Goal: Leave review/rating: Leave review/rating

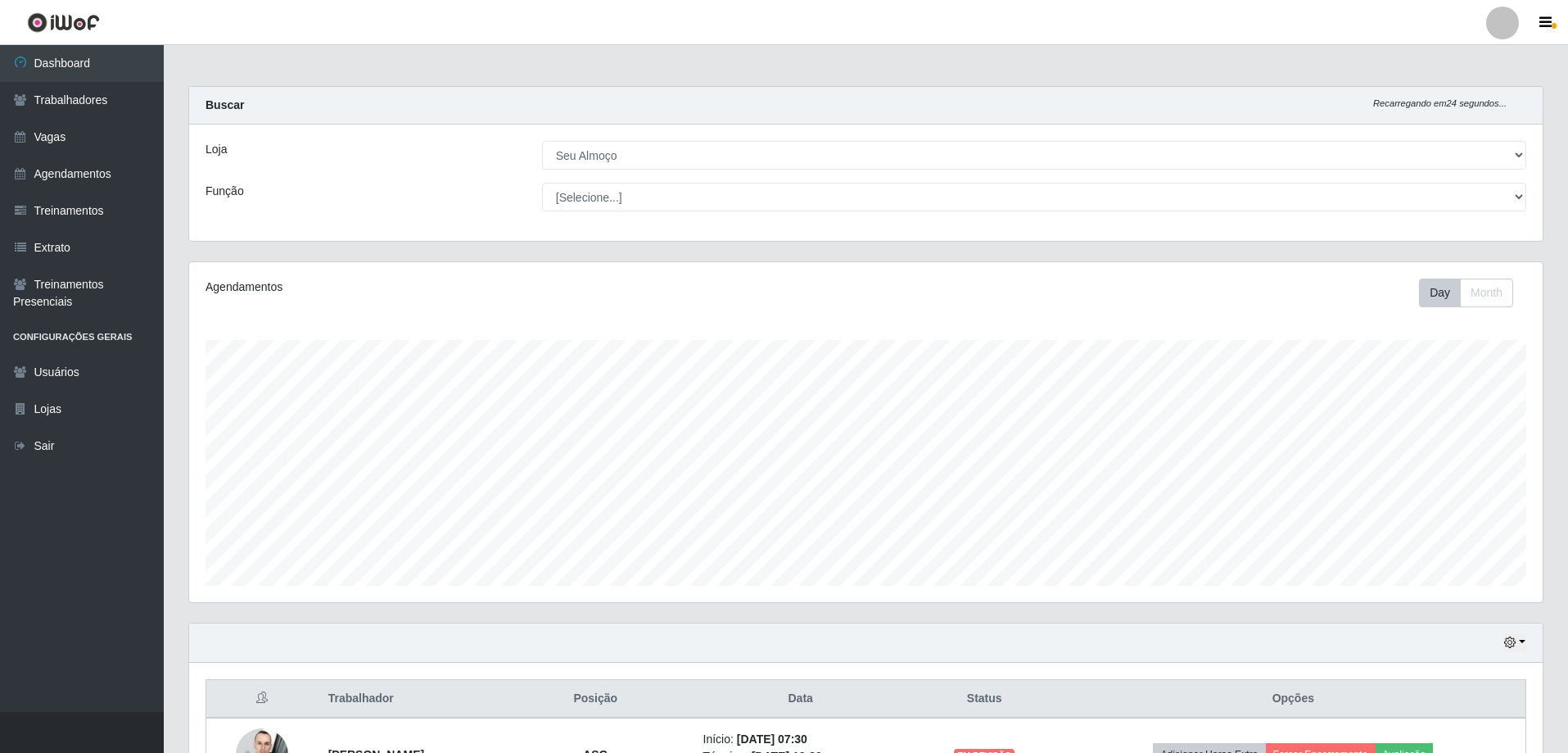
select select "431"
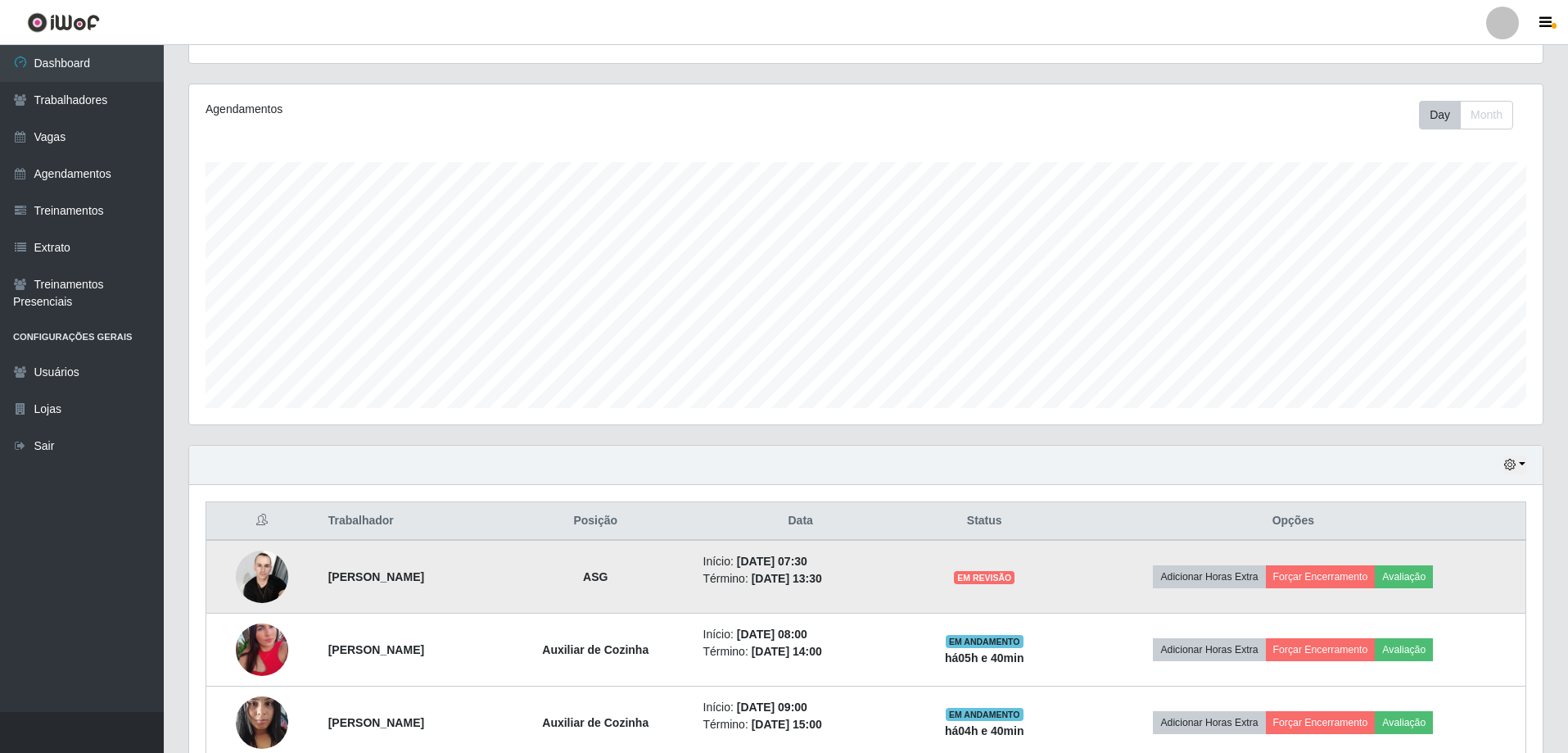
scroll to position [263, 0]
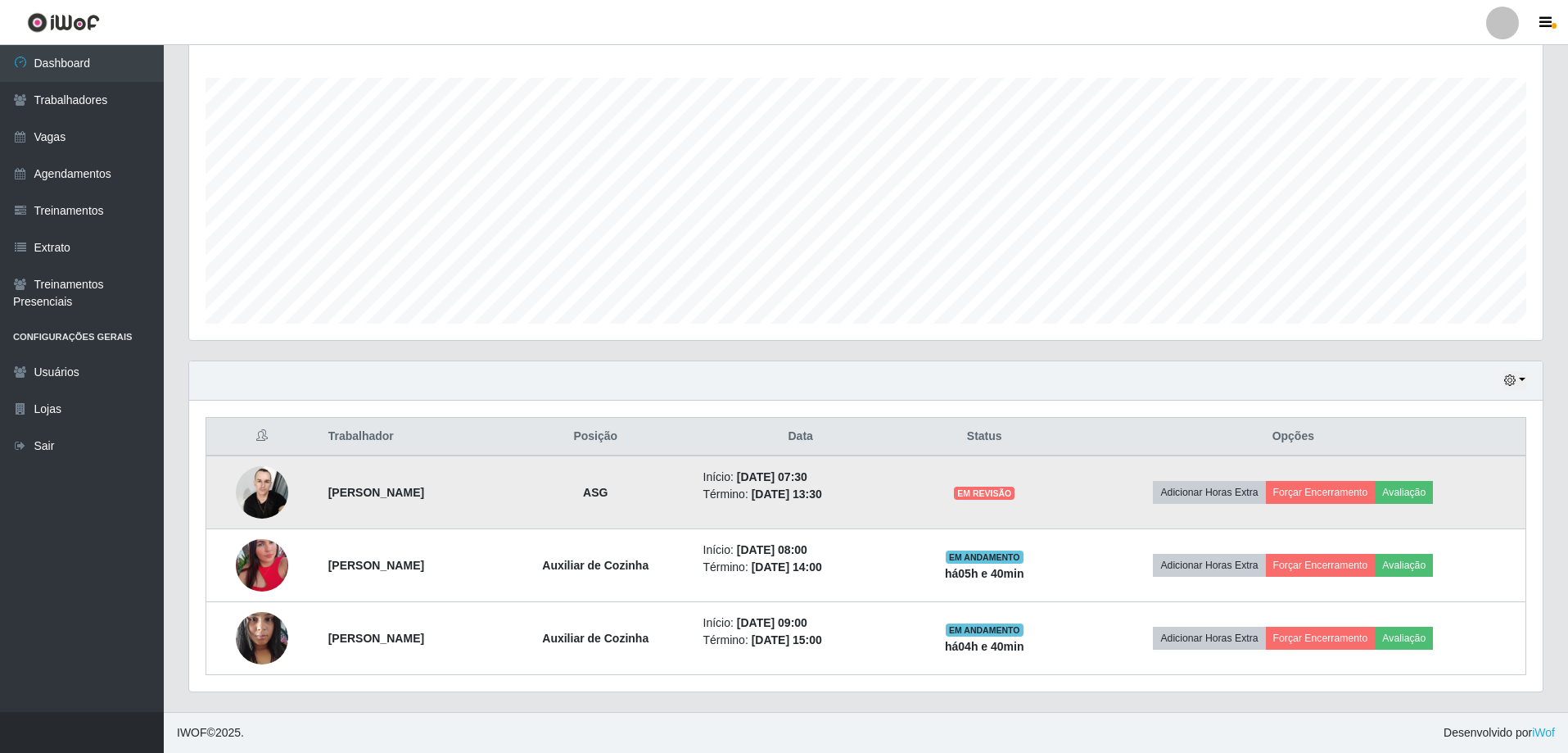
click at [1014, 490] on span "EM REVISÃO" at bounding box center [984, 493] width 61 height 14
click at [1432, 490] on button "Avaliação" at bounding box center [1403, 492] width 58 height 23
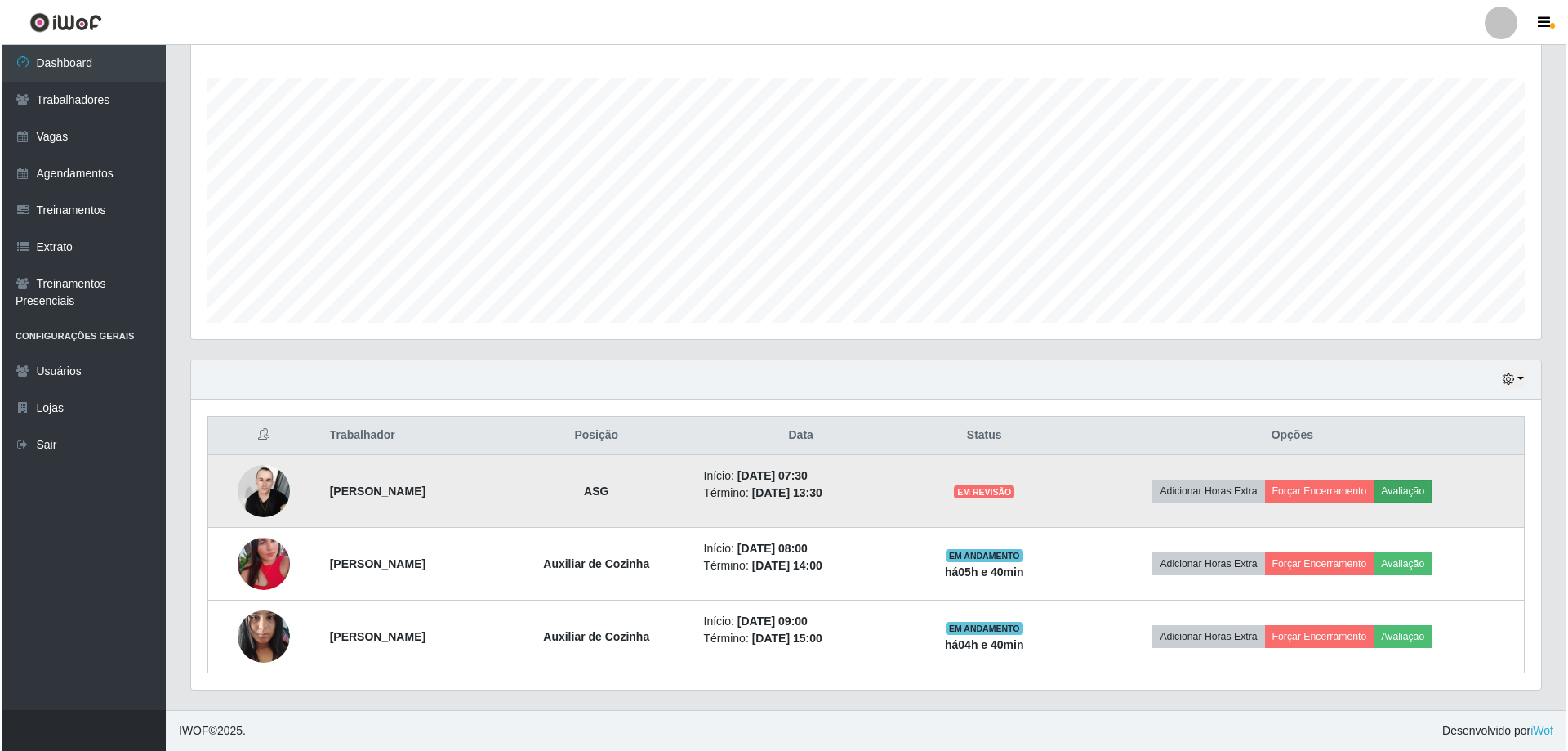
scroll to position [339, 1342]
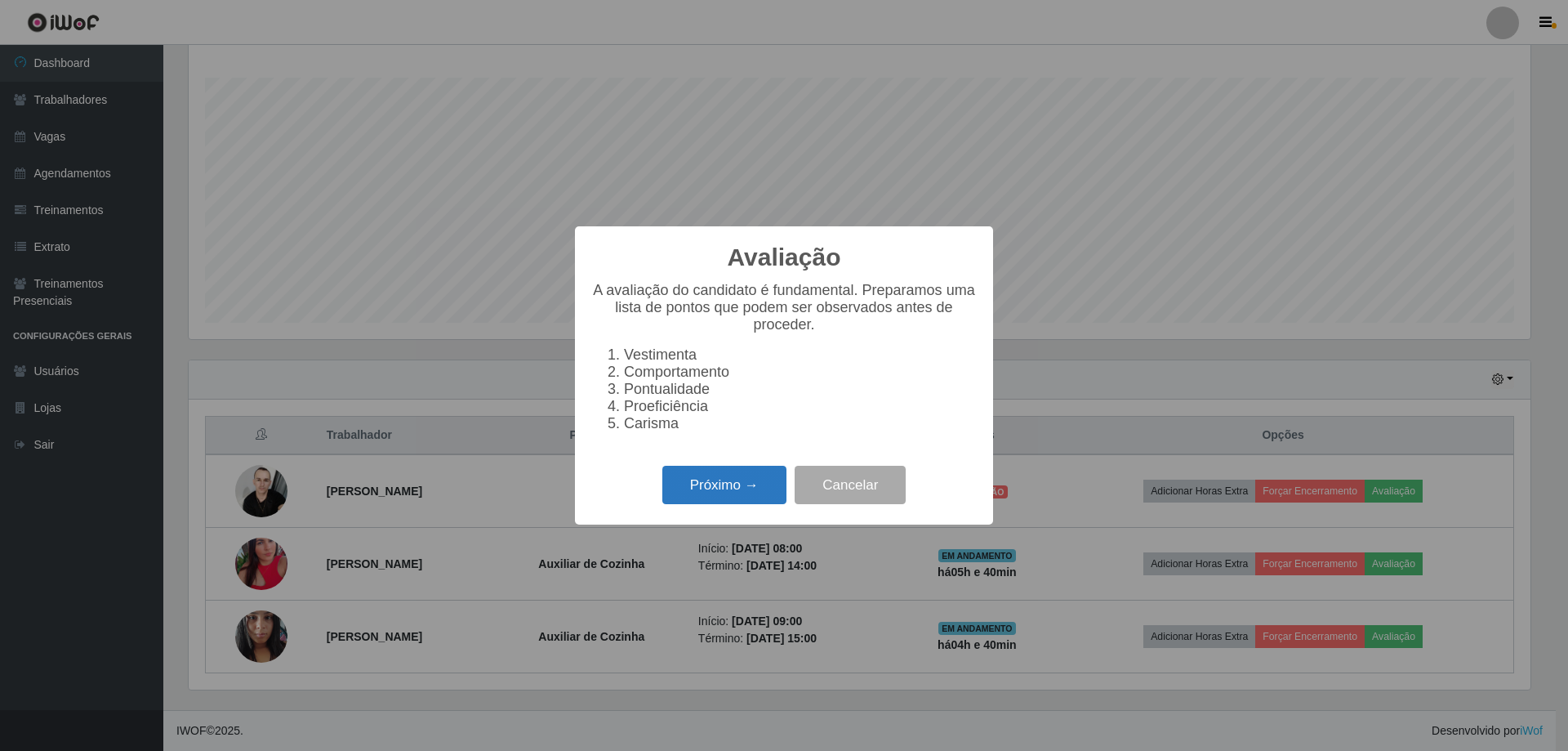
click at [721, 486] on button "Próximo →" at bounding box center [725, 485] width 124 height 39
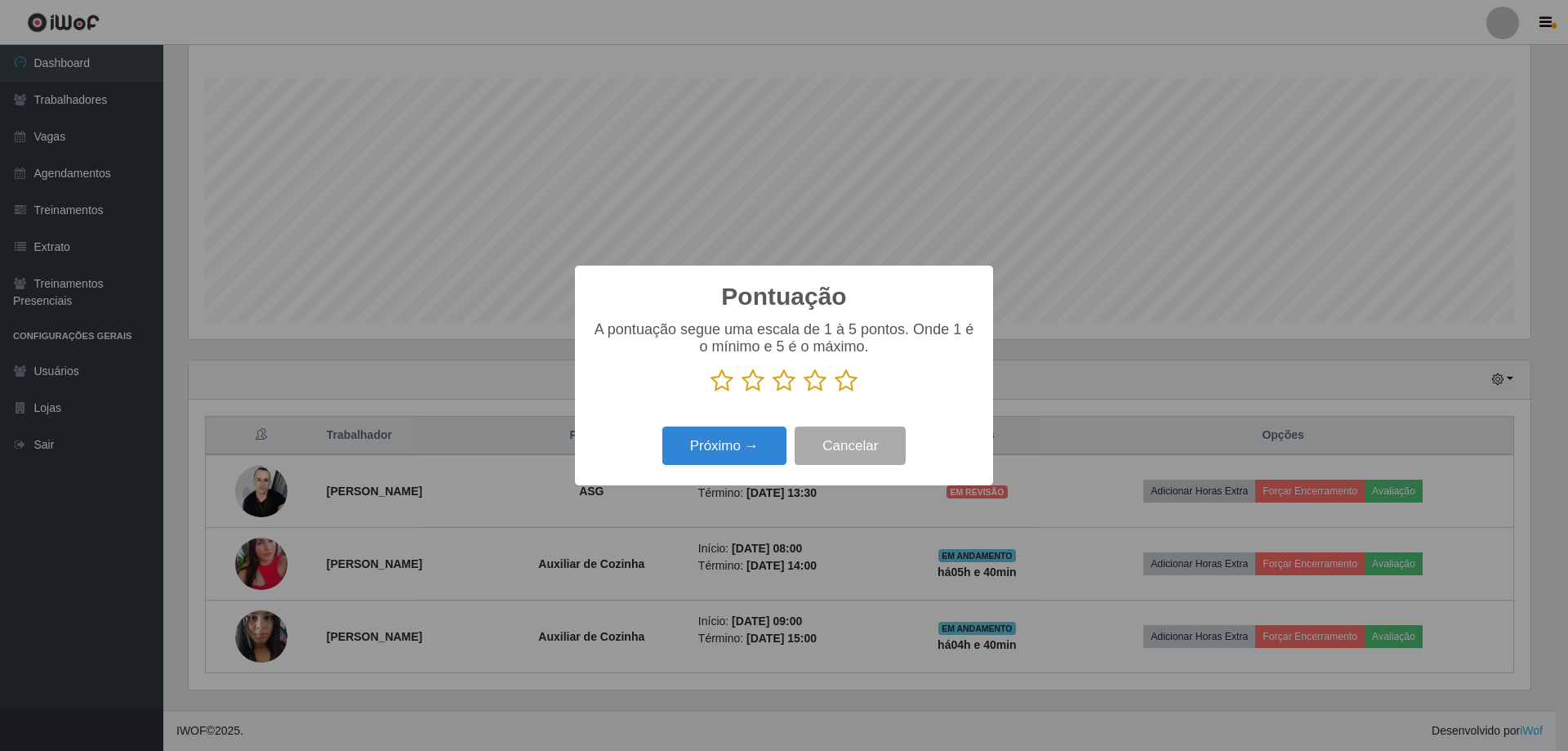
scroll to position [816743, 815379]
click at [853, 382] on icon at bounding box center [846, 380] width 23 height 24
click at [835, 393] on input "radio" at bounding box center [835, 393] width 0 height 0
click at [692, 456] on button "Próximo →" at bounding box center [725, 446] width 124 height 39
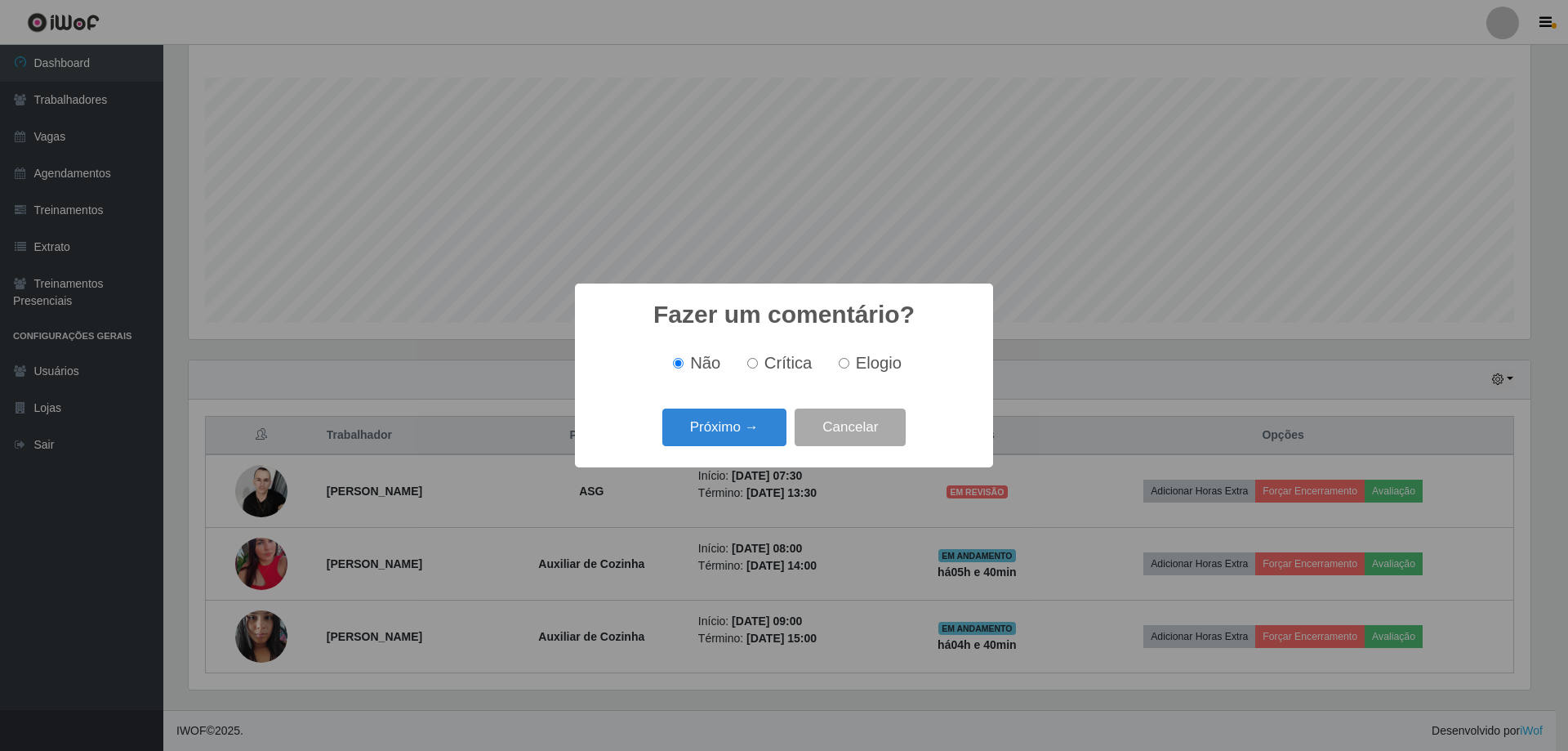
click at [856, 361] on span "Elogio" at bounding box center [878, 362] width 45 height 18
click at [849, 361] on input "Elogio" at bounding box center [843, 362] width 11 height 11
radio input "true"
click at [749, 421] on button "Próximo →" at bounding box center [725, 428] width 124 height 39
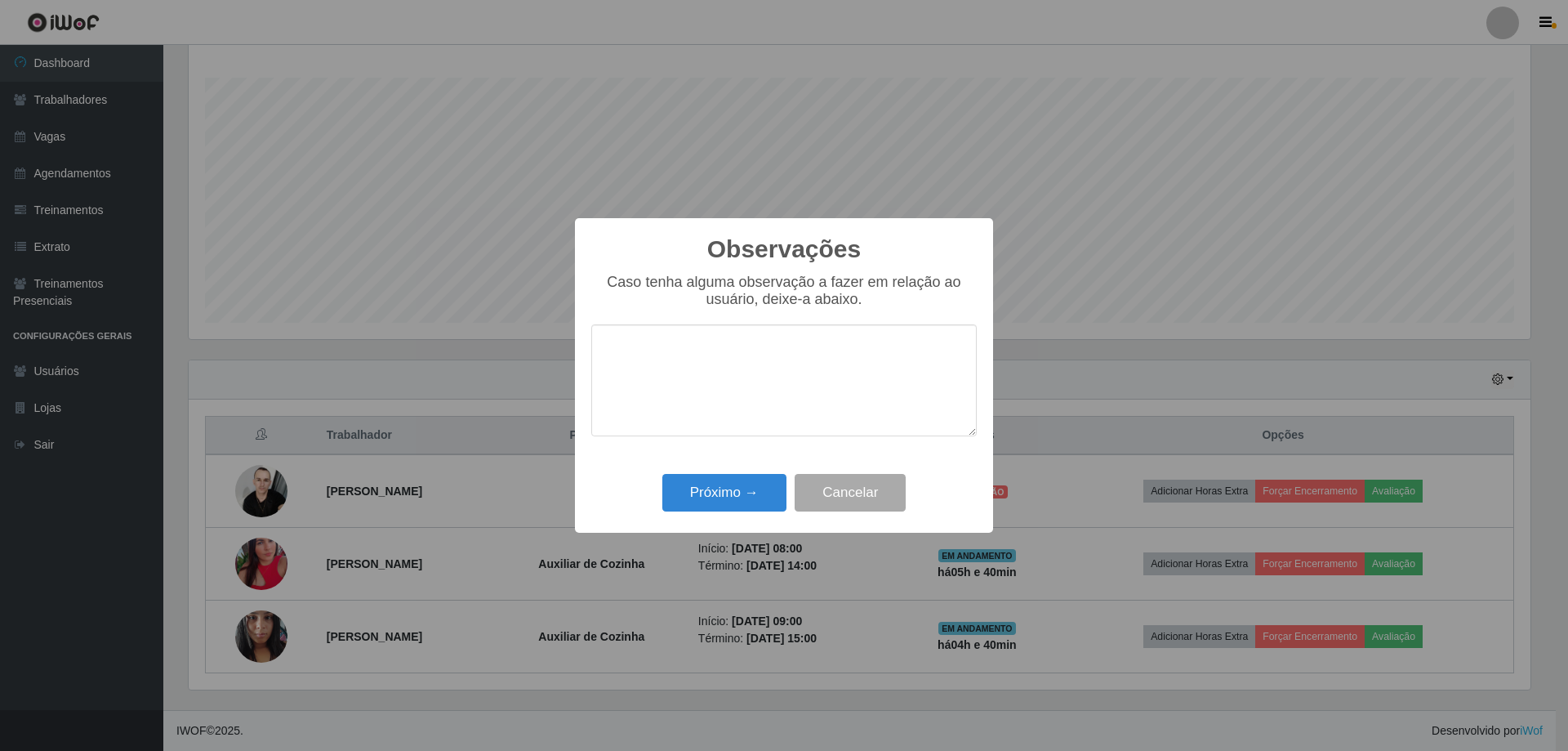
click at [825, 403] on textarea at bounding box center [784, 381] width 385 height 112
click at [826, 399] on textarea at bounding box center [784, 381] width 385 height 112
click at [851, 360] on textarea at bounding box center [784, 381] width 385 height 112
click at [851, 361] on textarea at bounding box center [784, 381] width 385 height 112
type textarea "Executou muito bem as atividades, está de parabéns."
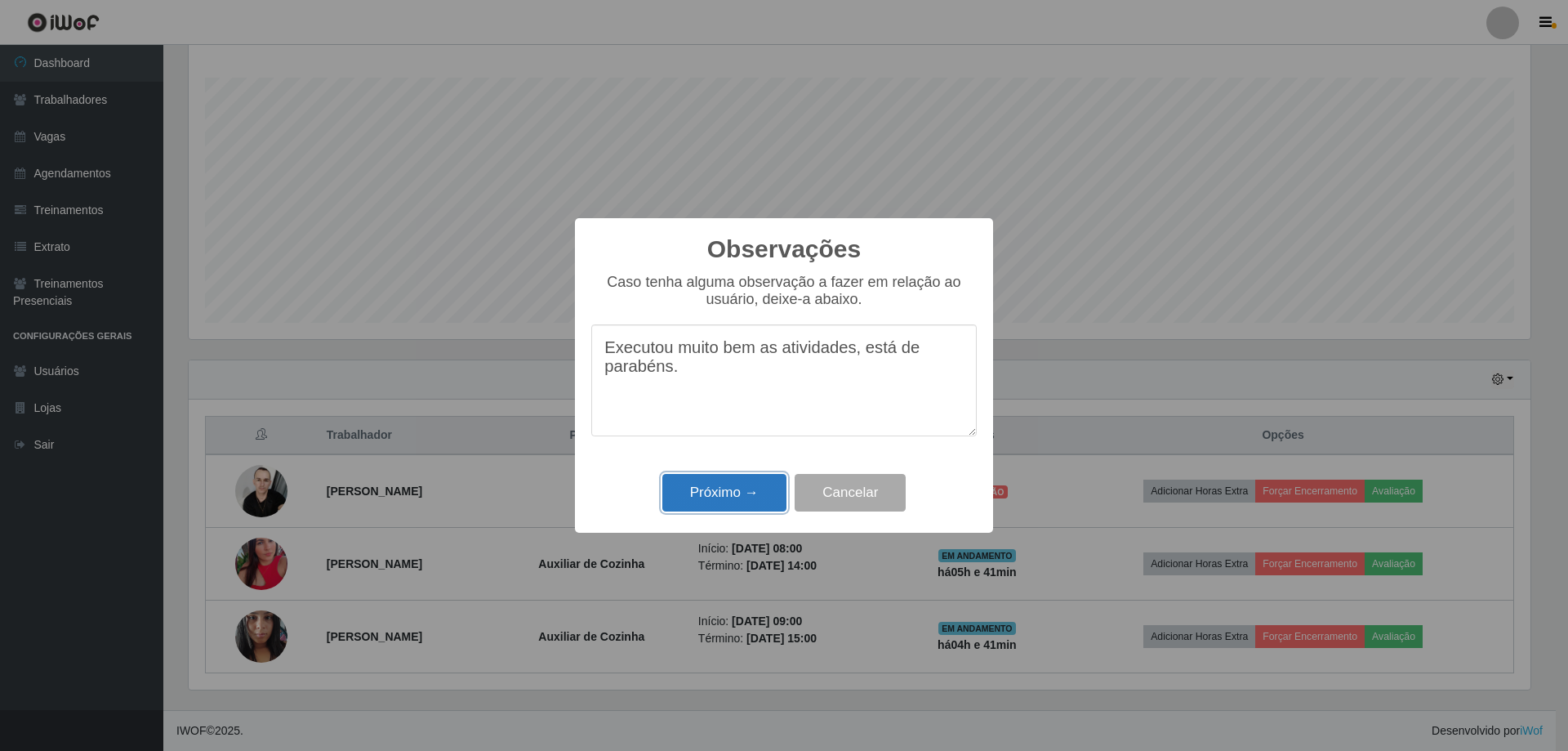
click at [727, 498] on button "Próximo →" at bounding box center [725, 493] width 124 height 39
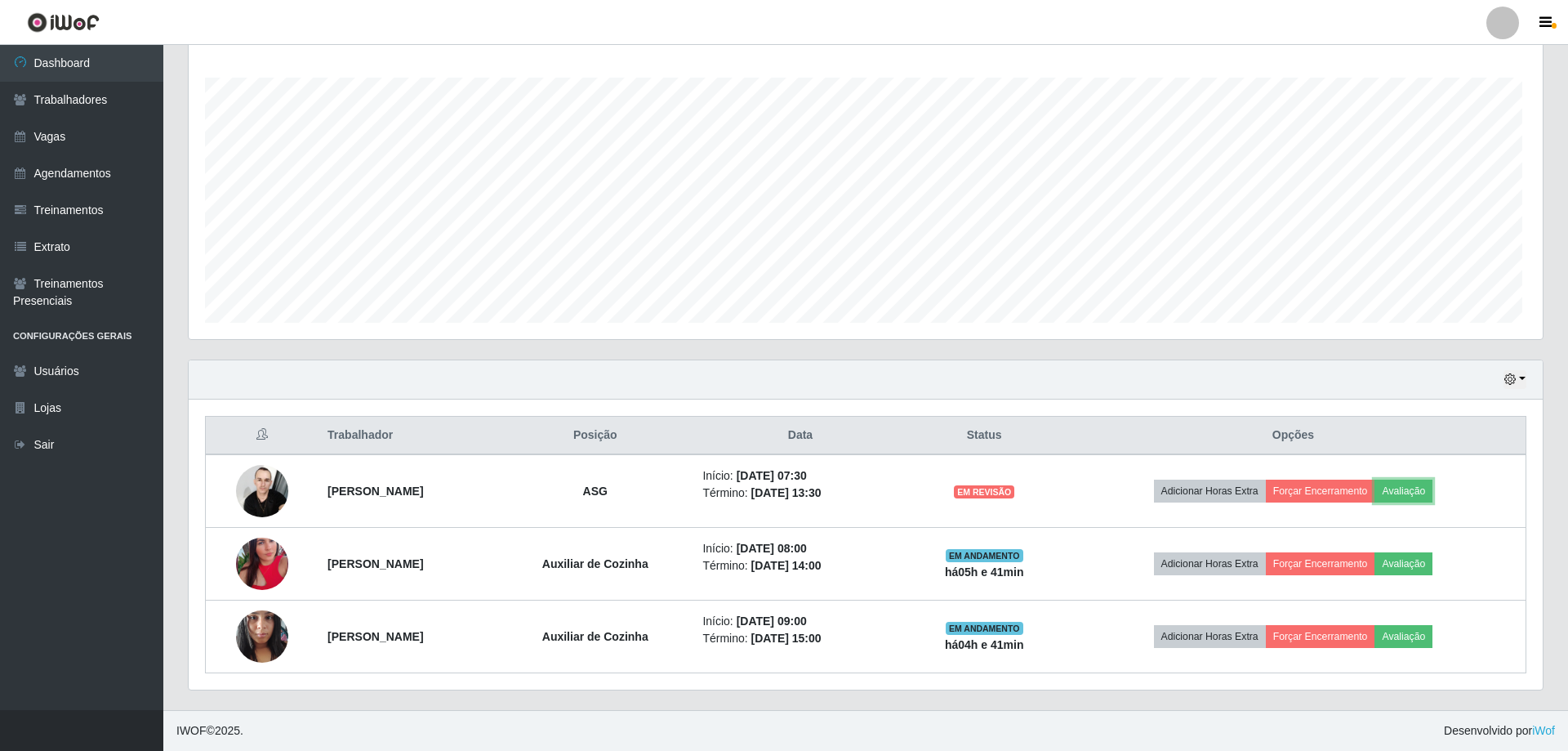
scroll to position [339, 1350]
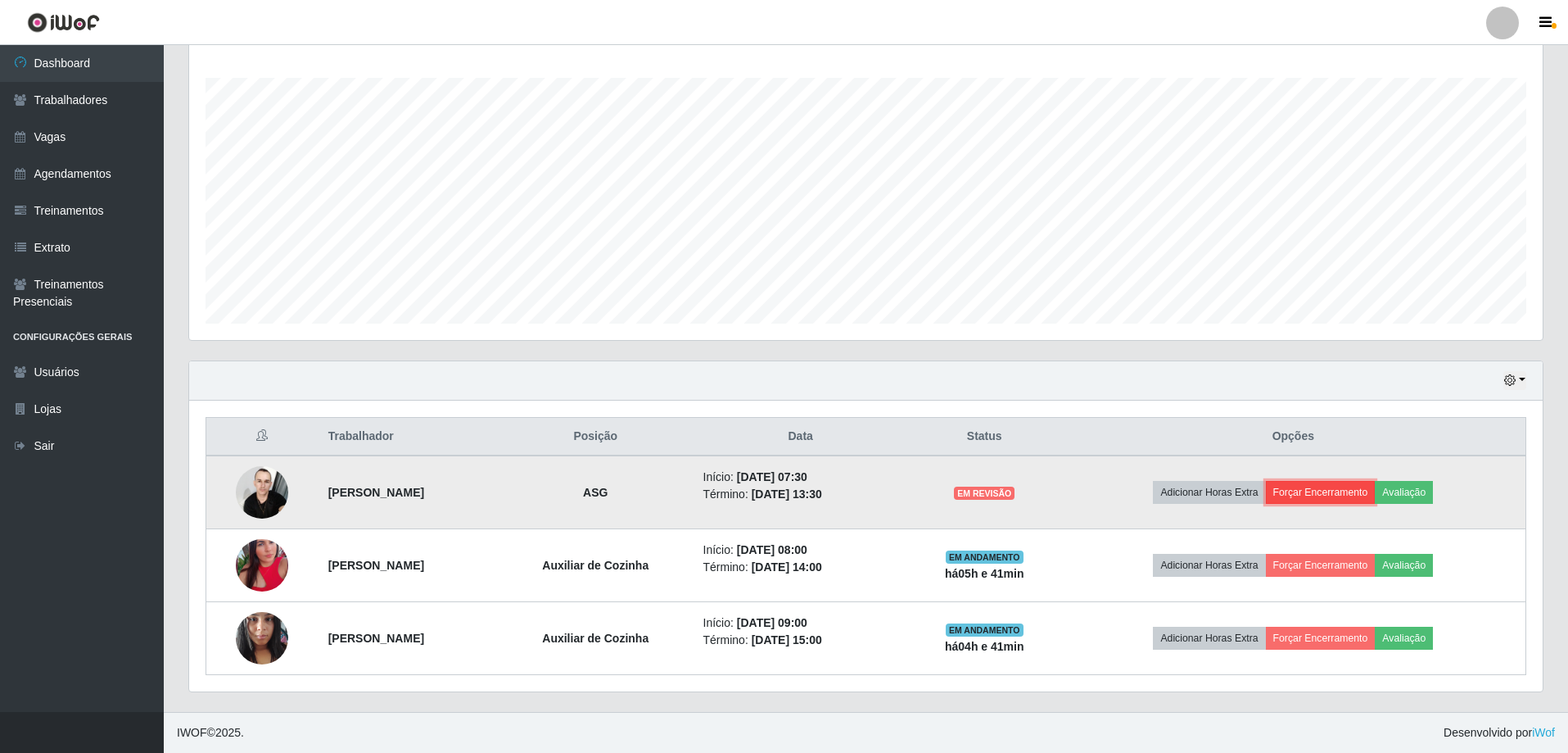
click at [1356, 495] on button "Forçar Encerramento" at bounding box center [1320, 492] width 109 height 23
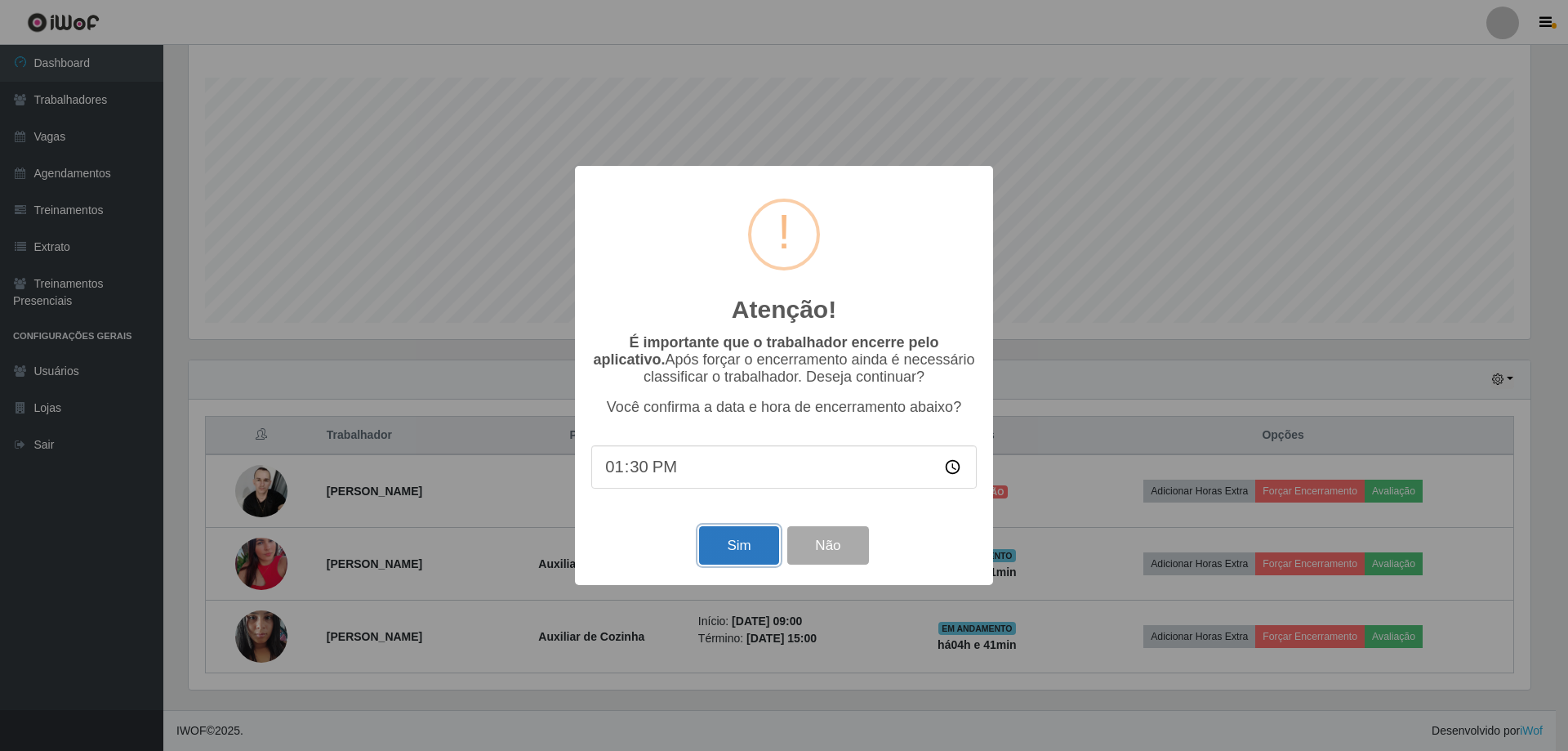
click at [732, 547] on button "Sim" at bounding box center [739, 545] width 79 height 39
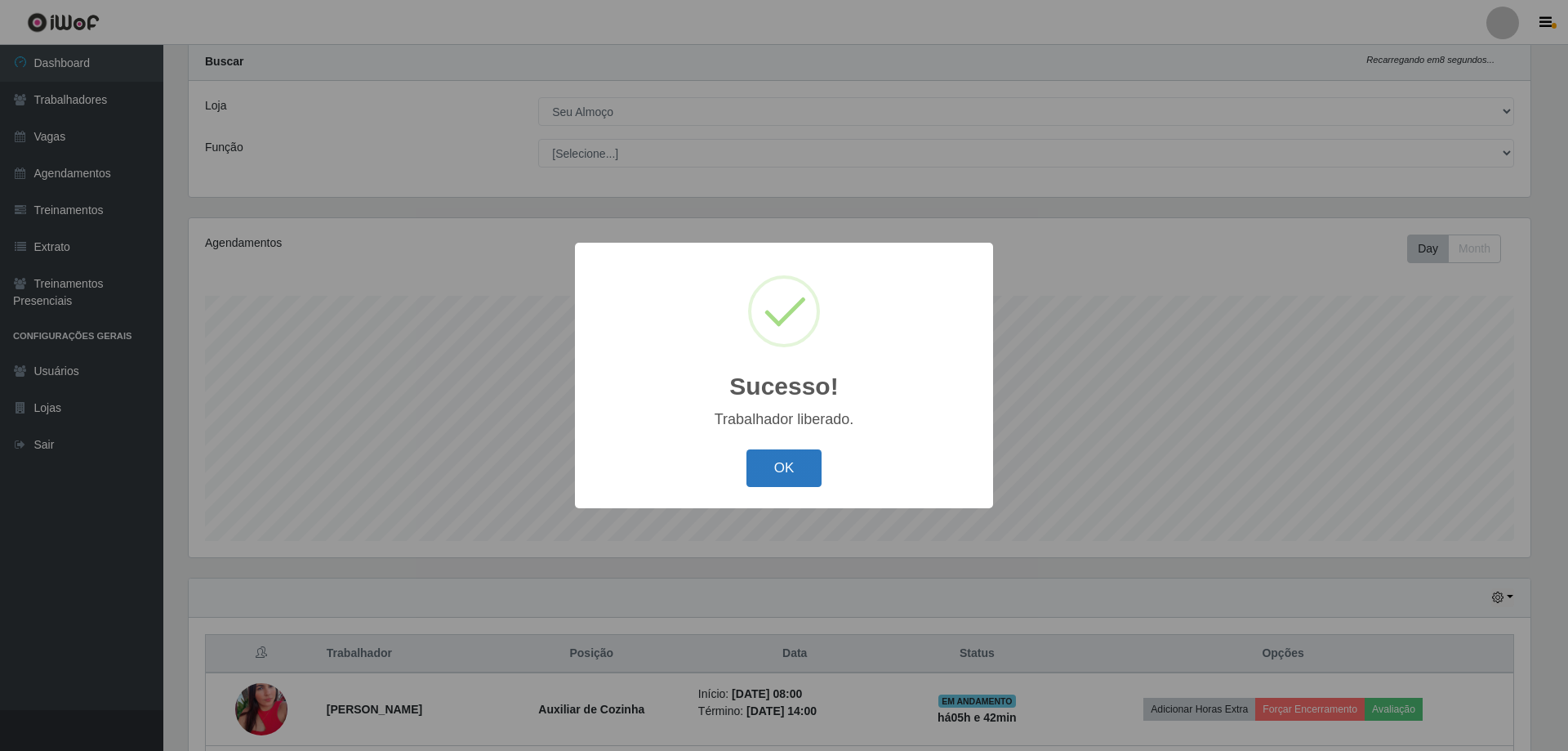
click at [795, 468] on button "OK" at bounding box center [784, 469] width 76 height 39
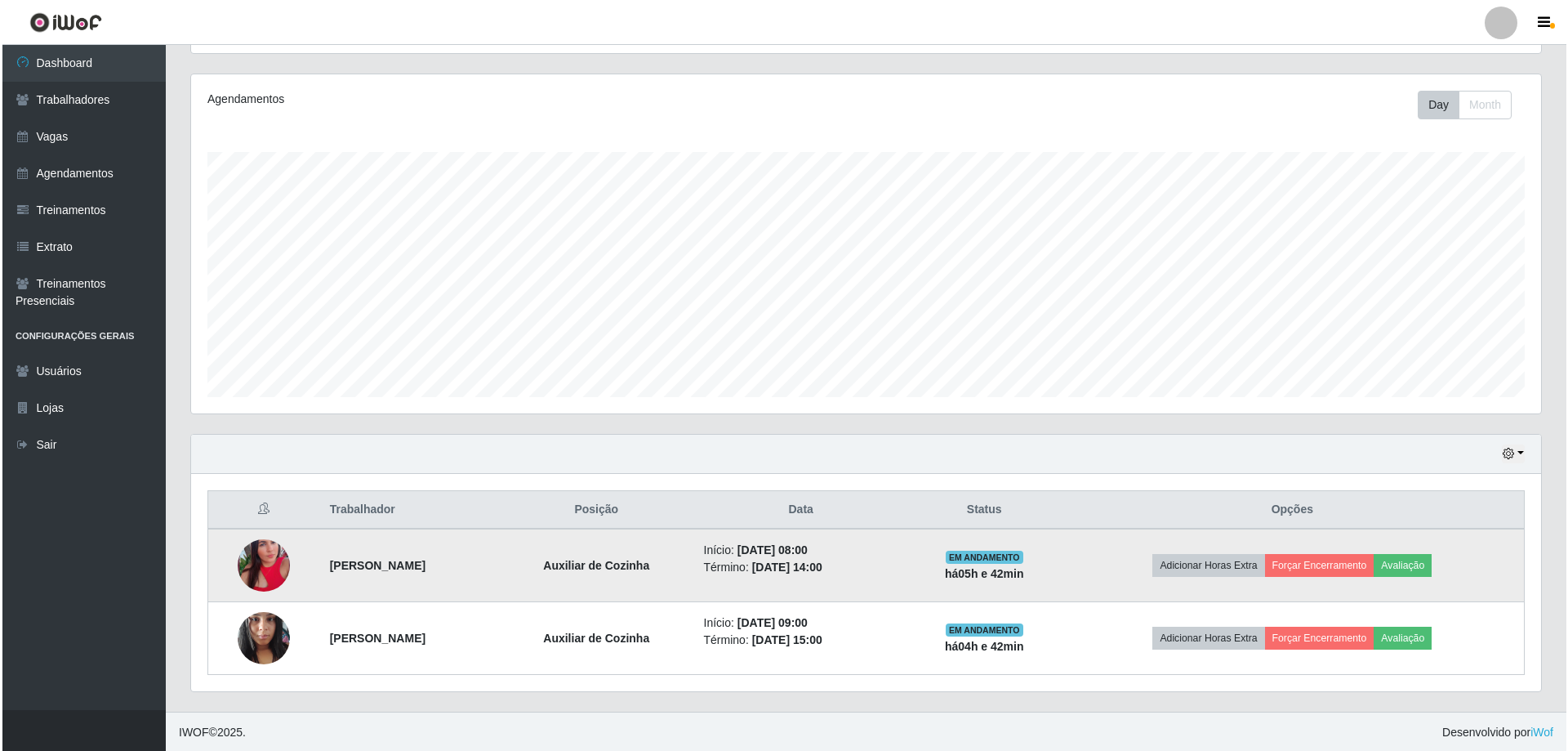
scroll to position [188, 0]
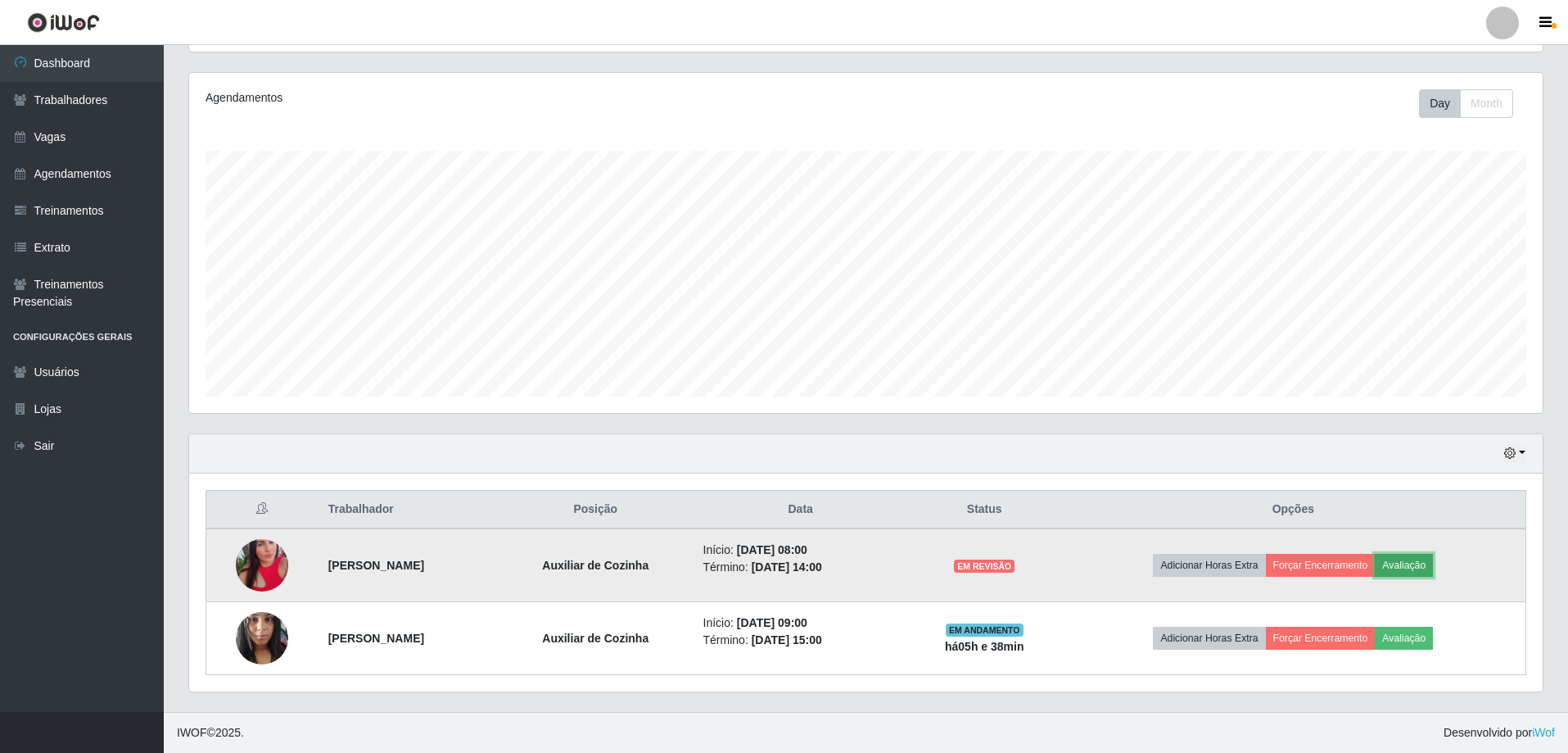
click at [1432, 565] on button "Avaliação" at bounding box center [1403, 565] width 58 height 23
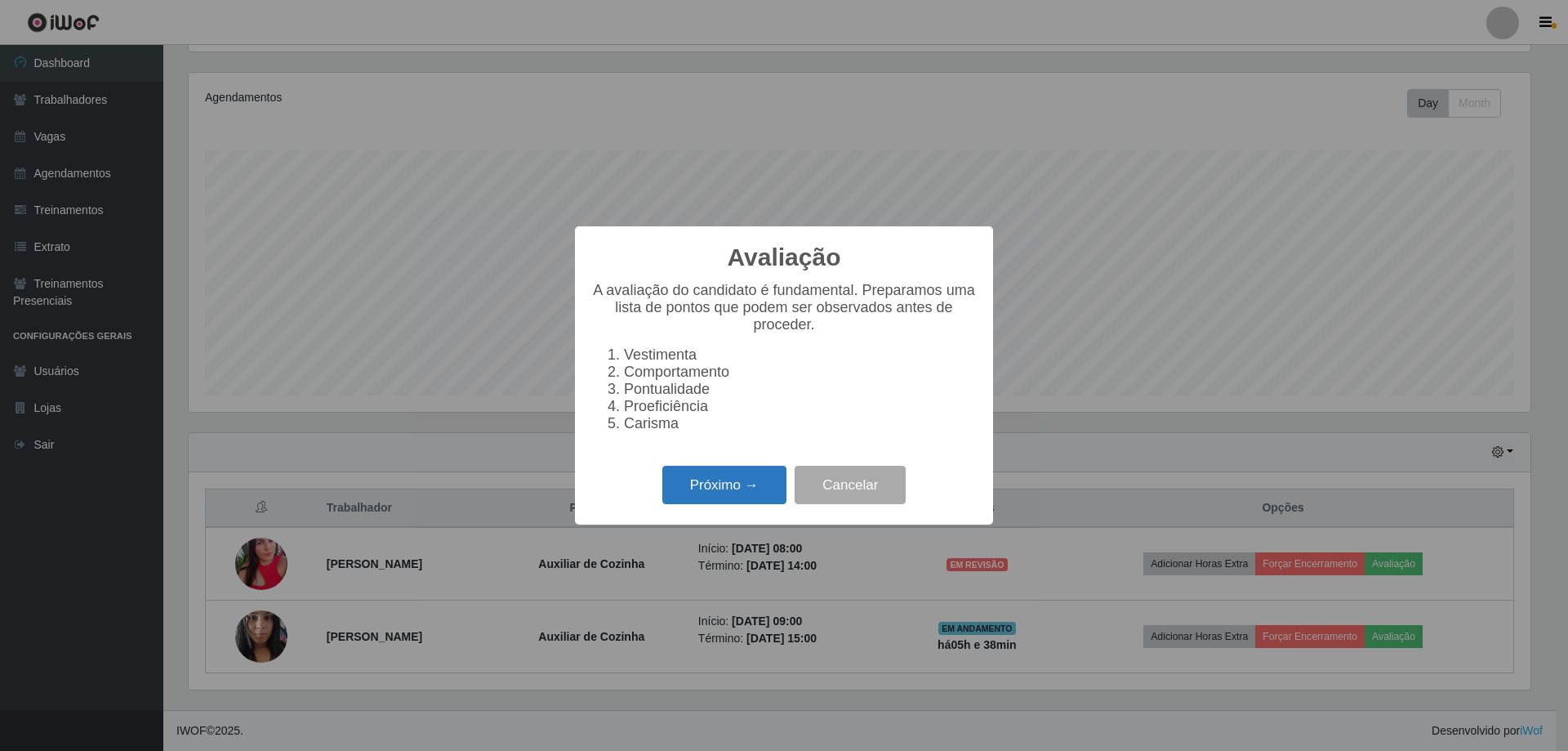
click at [731, 497] on button "Próximo →" at bounding box center [725, 485] width 124 height 39
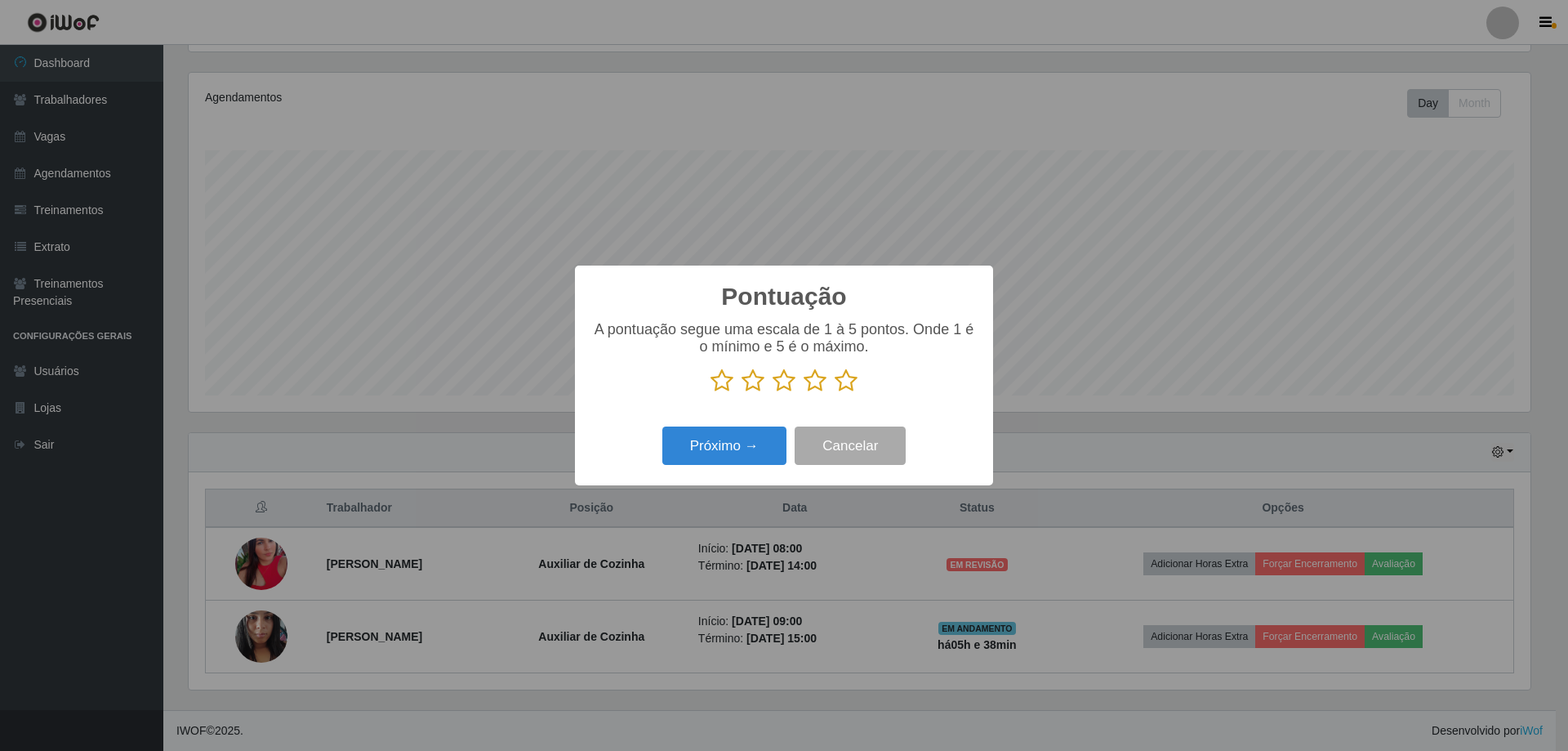
click at [845, 380] on icon at bounding box center [846, 380] width 23 height 24
click at [835, 393] on input "radio" at bounding box center [835, 393] width 0 height 0
click at [741, 432] on button "Próximo →" at bounding box center [725, 446] width 124 height 39
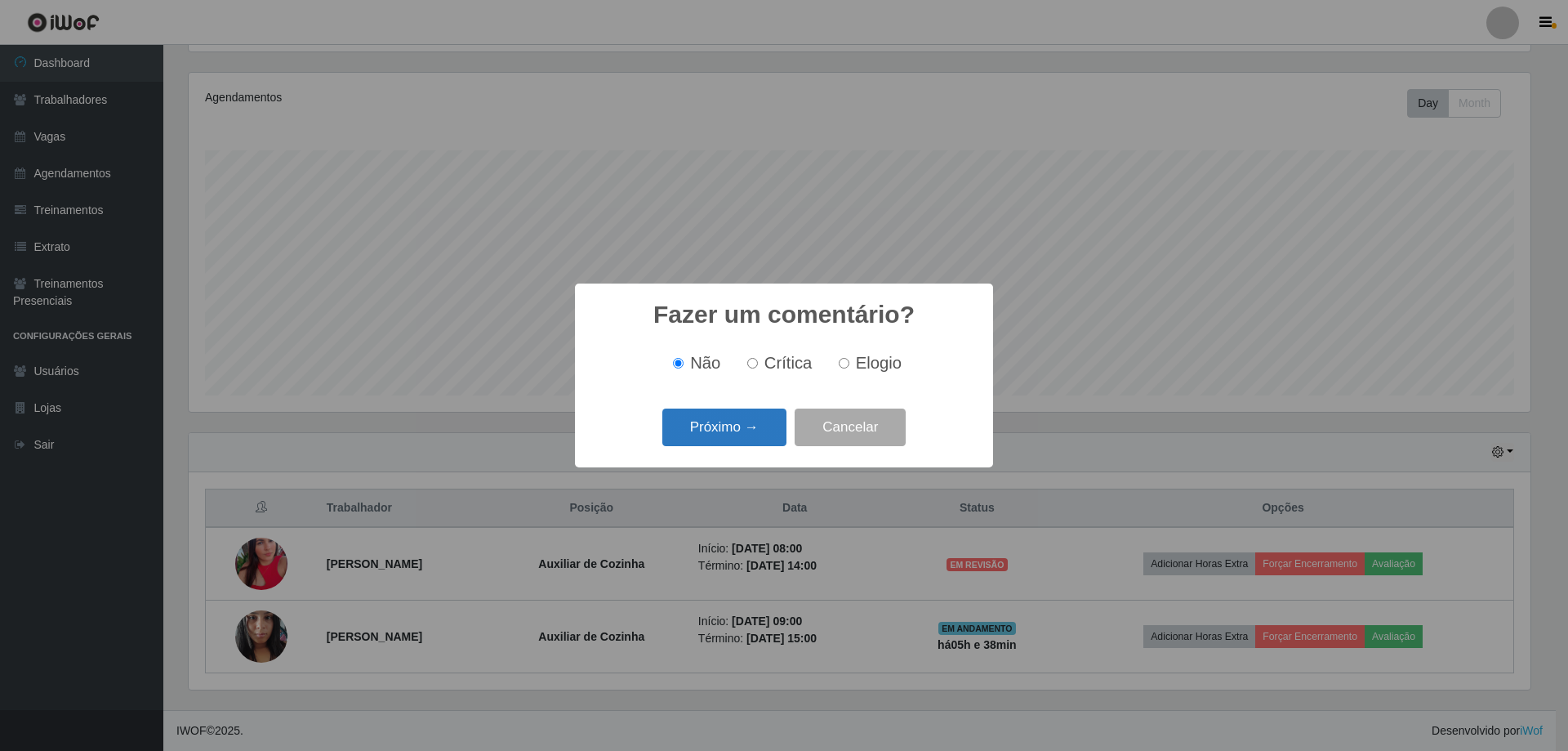
click at [743, 431] on button "Próximo →" at bounding box center [725, 428] width 124 height 39
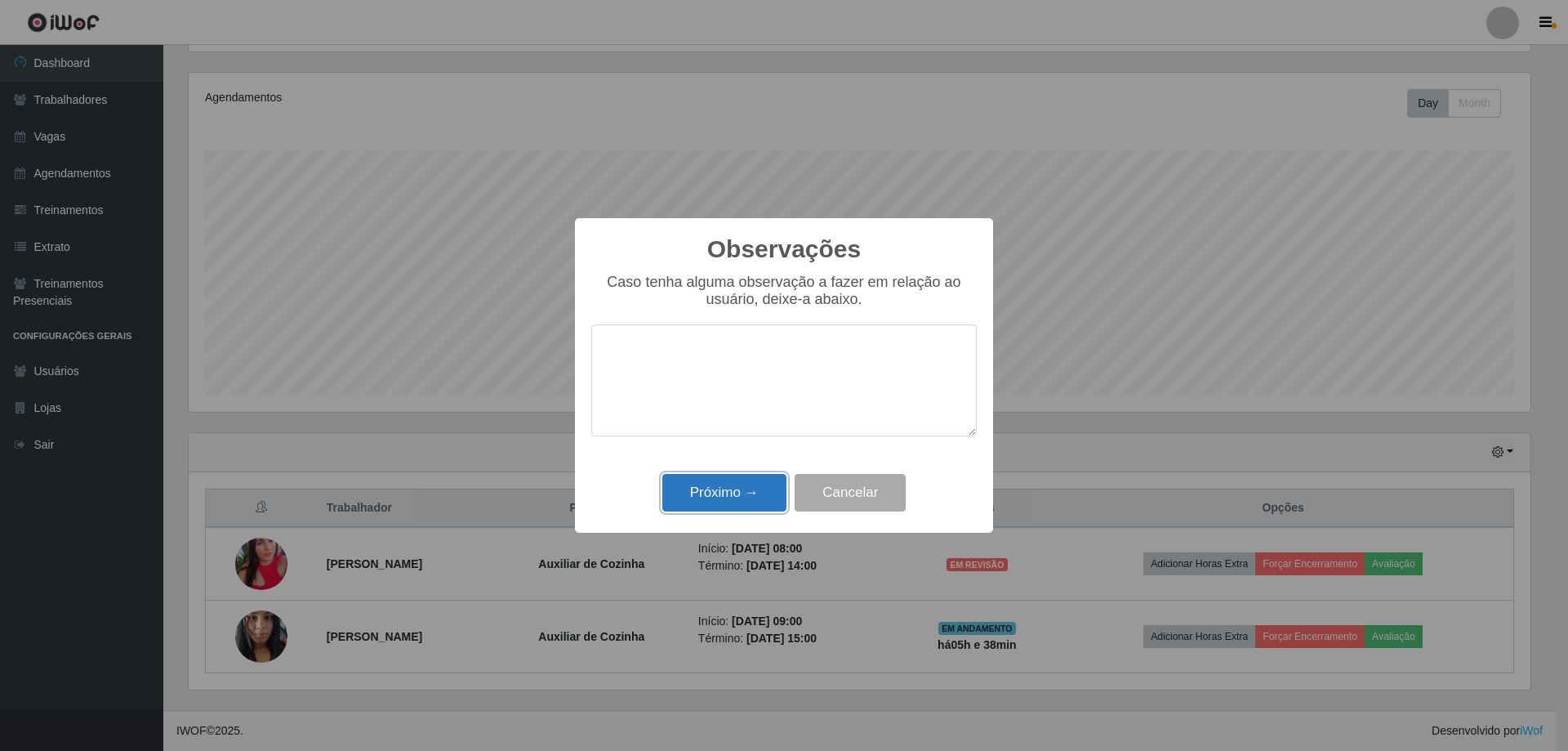
click at [742, 487] on button "Próximo →" at bounding box center [725, 493] width 124 height 39
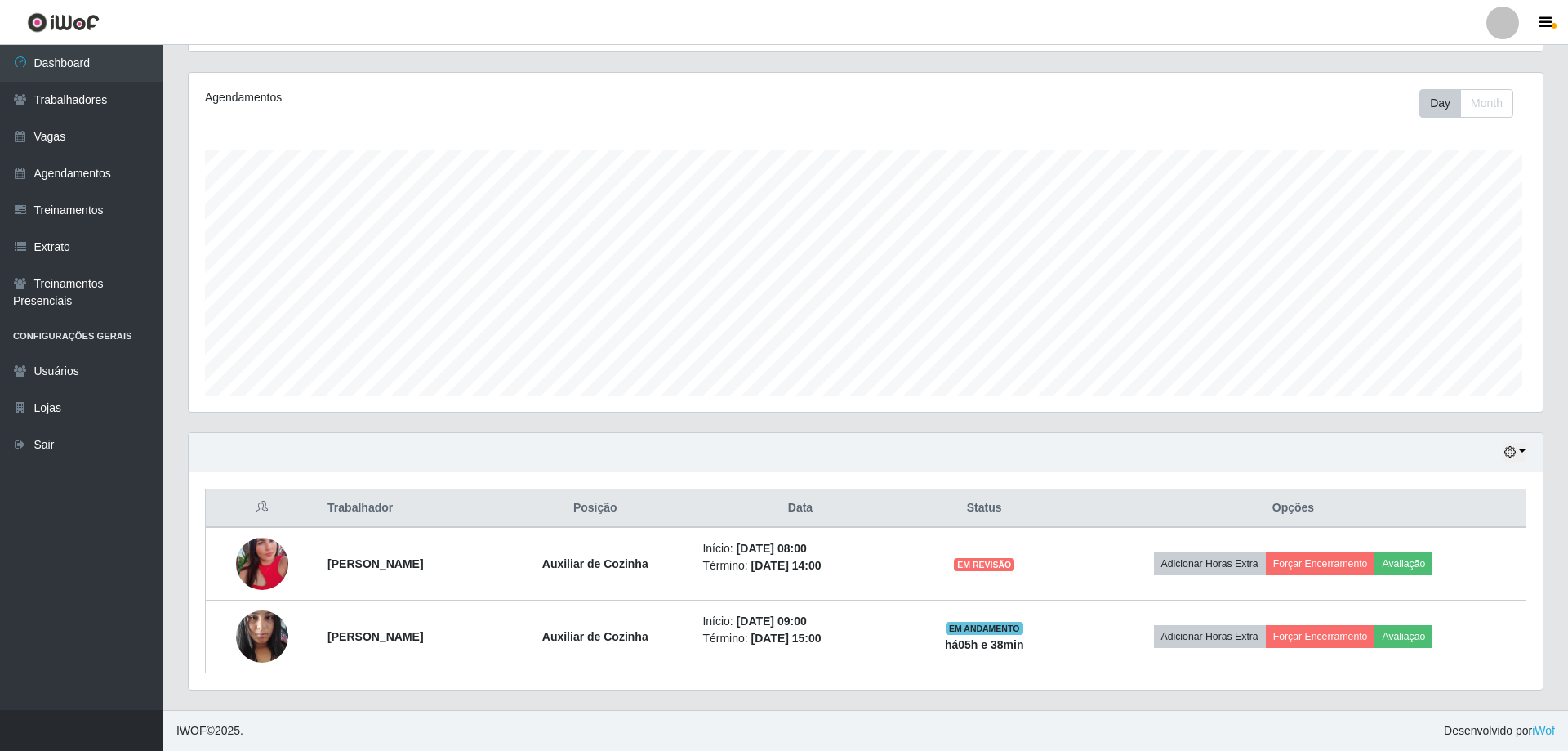
scroll to position [339, 1350]
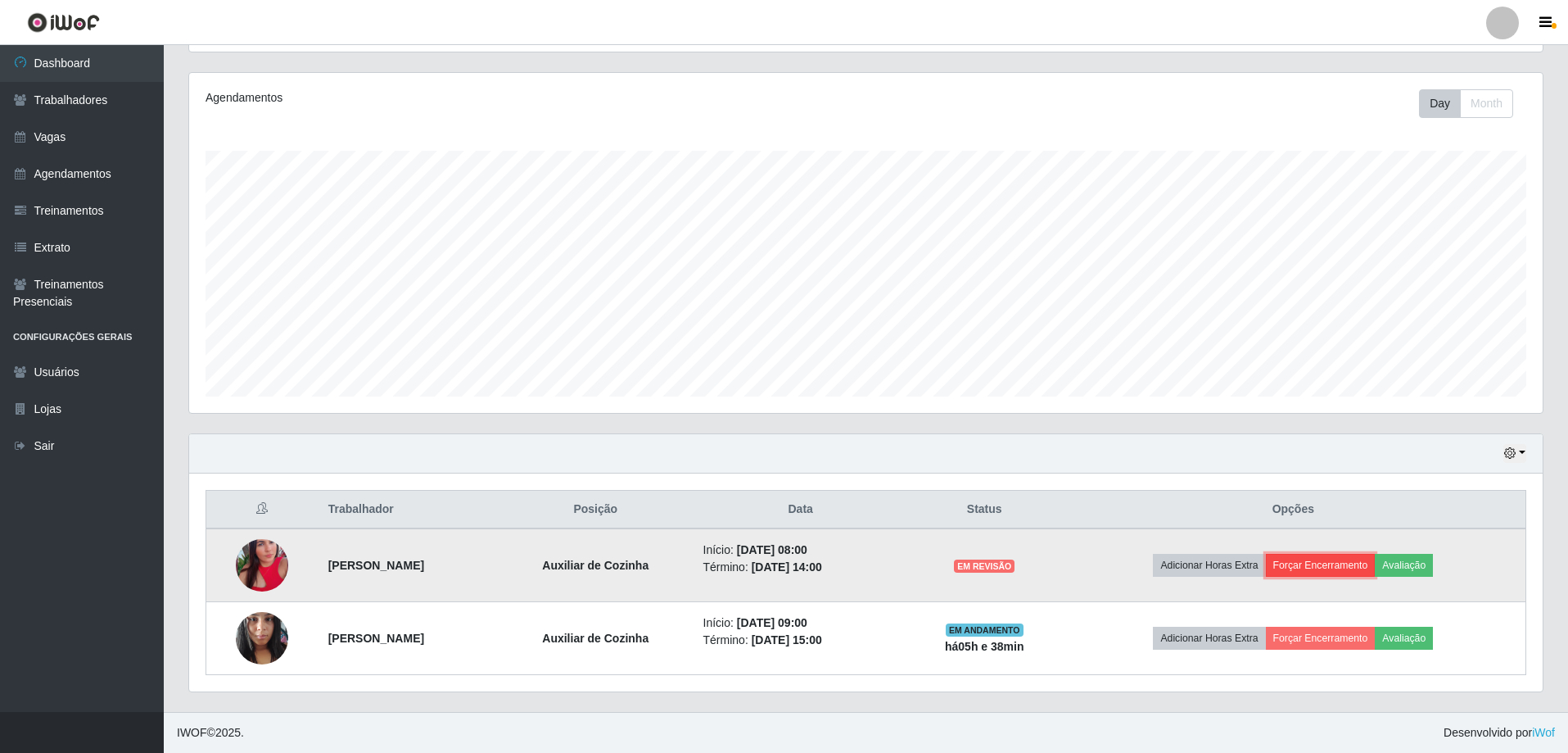
click at [1345, 569] on button "Forçar Encerramento" at bounding box center [1320, 565] width 109 height 23
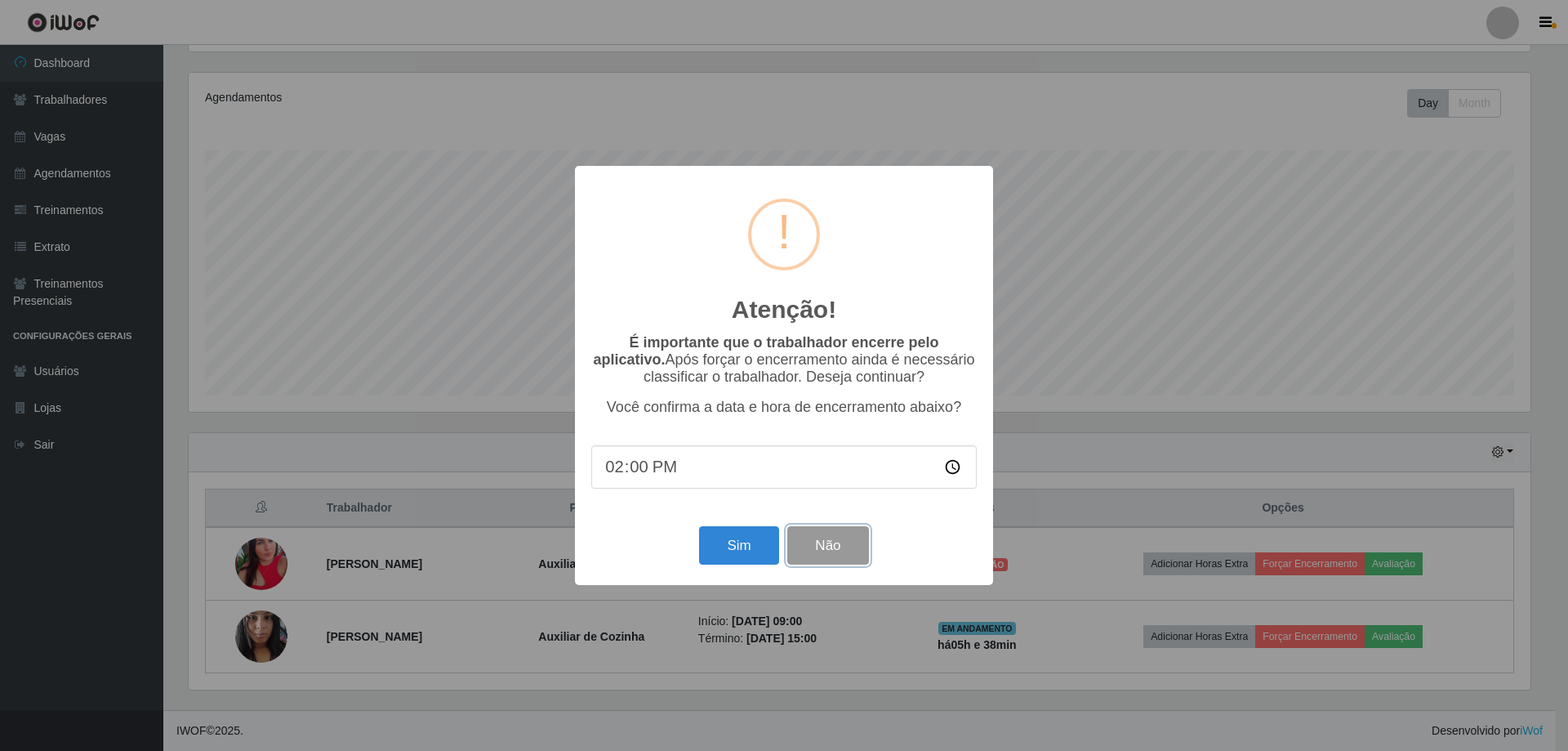
click at [816, 554] on button "Não" at bounding box center [828, 545] width 81 height 39
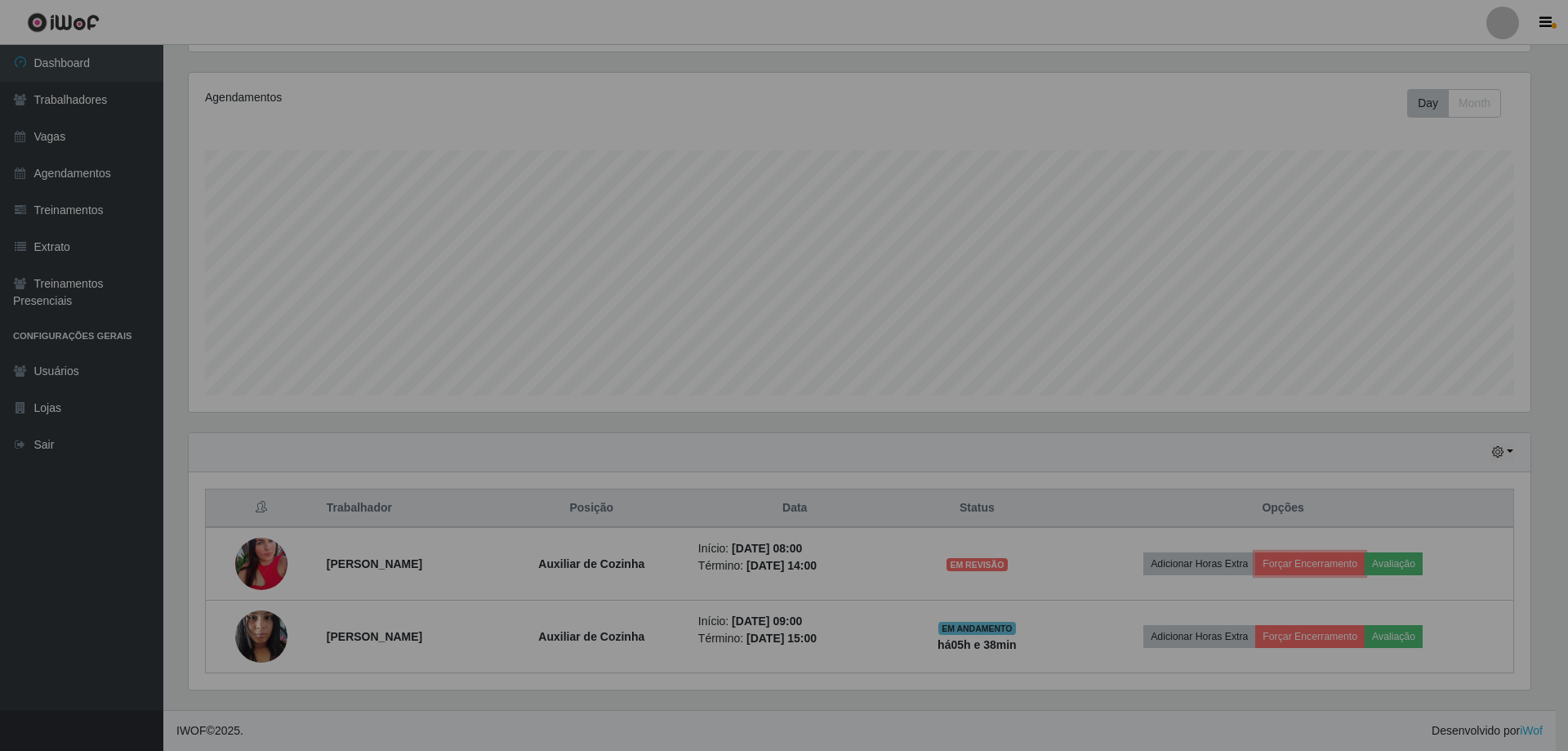
scroll to position [339, 1350]
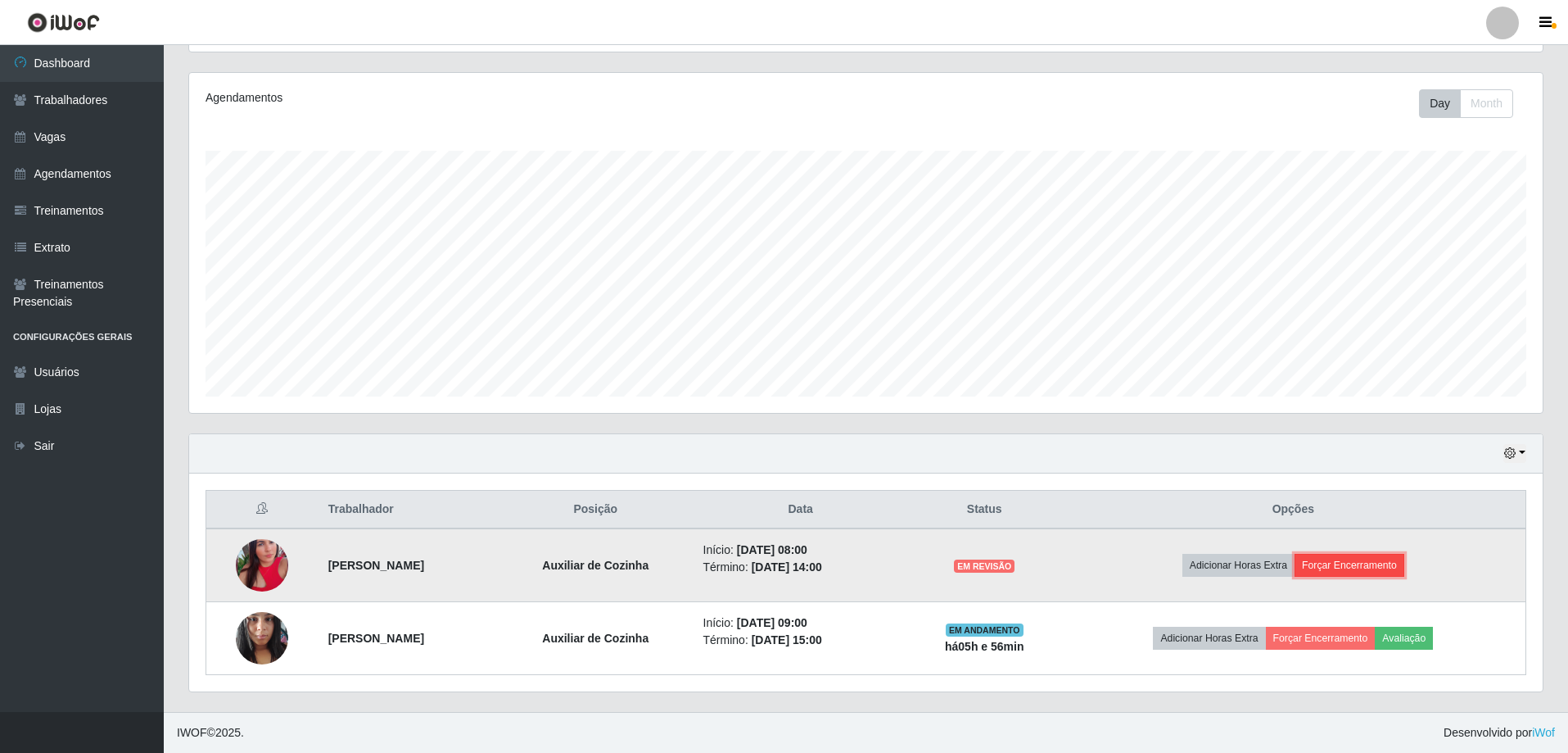
click at [1371, 570] on button "Forçar Encerramento" at bounding box center [1349, 565] width 109 height 23
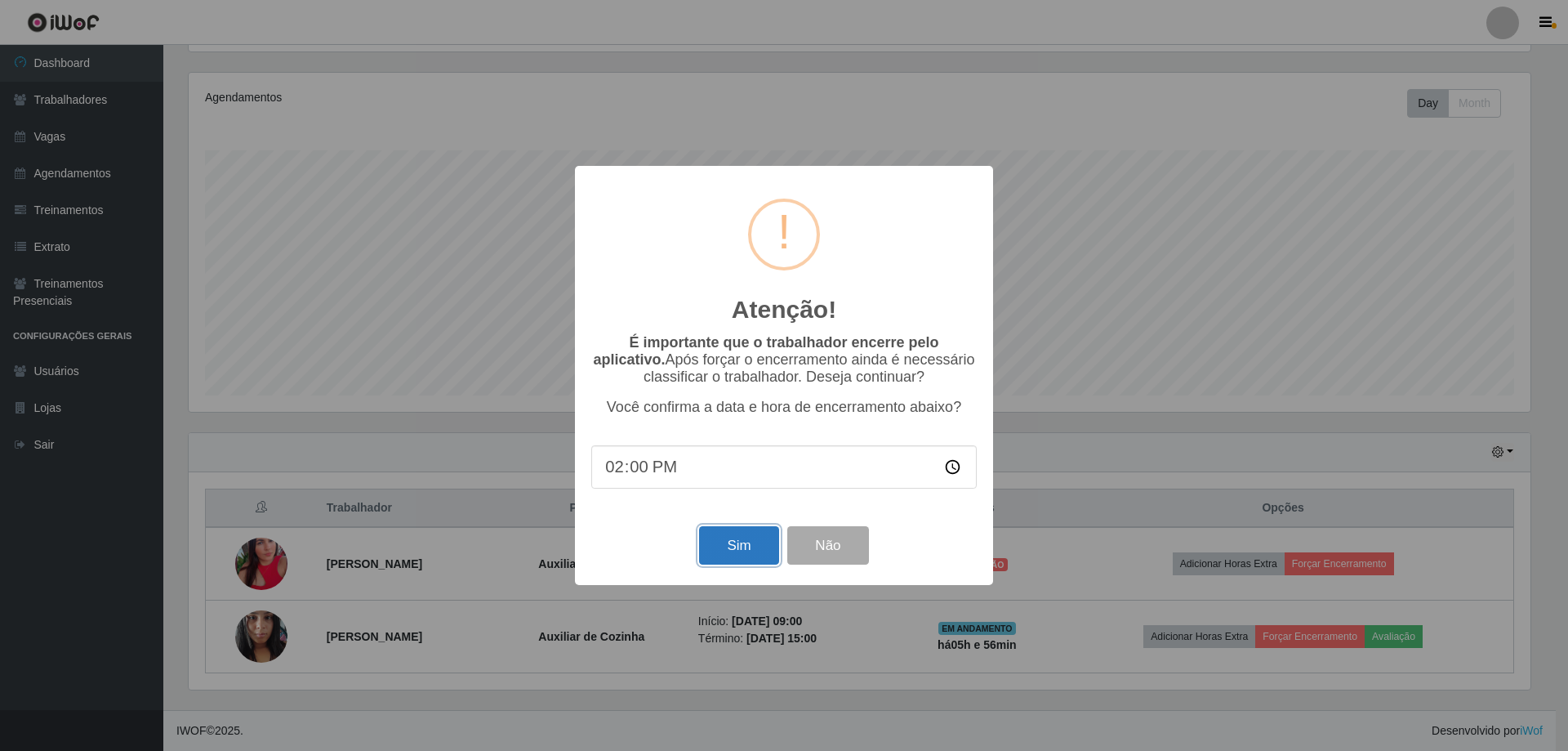
click at [749, 559] on button "Sim" at bounding box center [739, 545] width 79 height 39
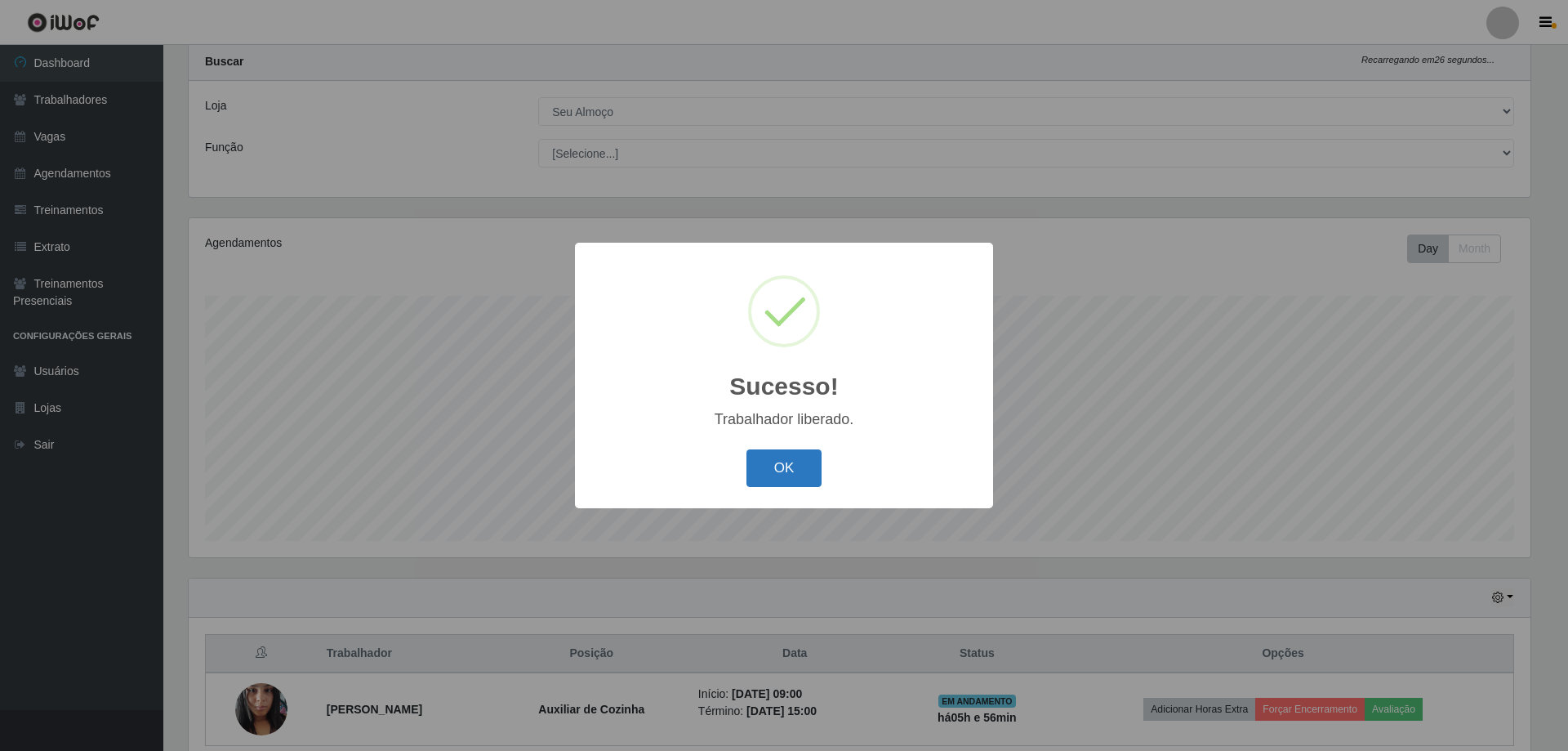
click at [801, 467] on button "OK" at bounding box center [784, 469] width 76 height 39
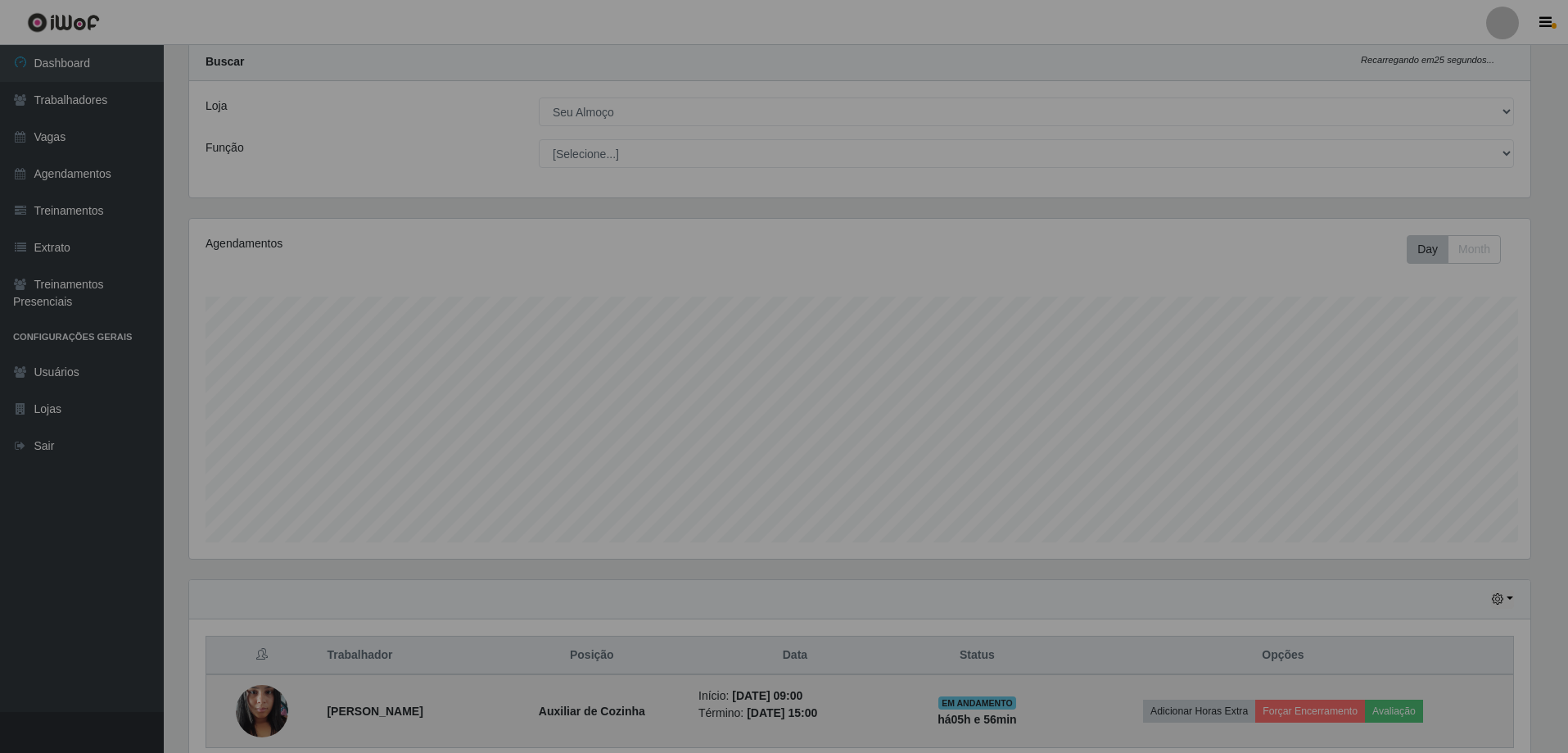
scroll to position [340, 1353]
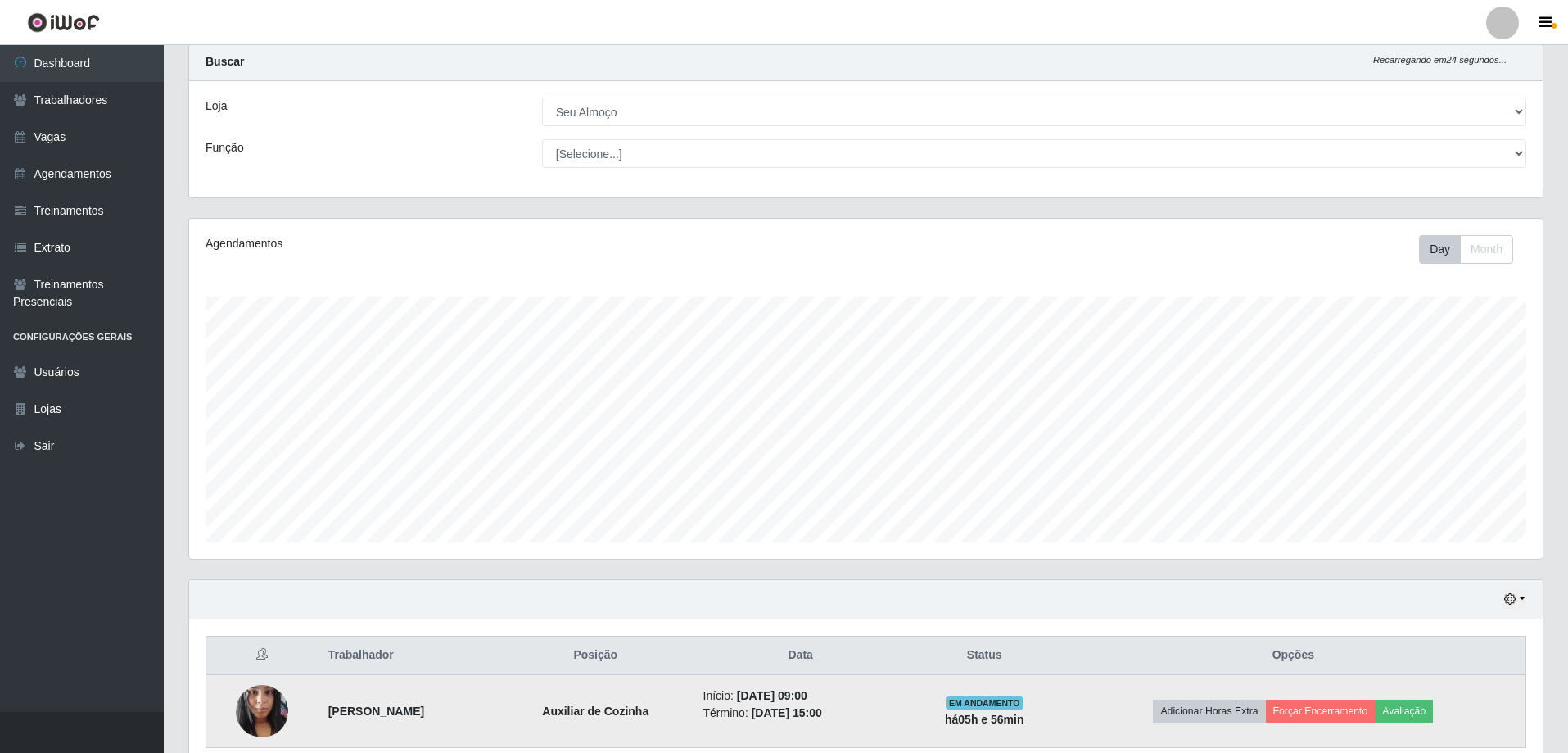
click at [276, 712] on img at bounding box center [261, 710] width 52 height 70
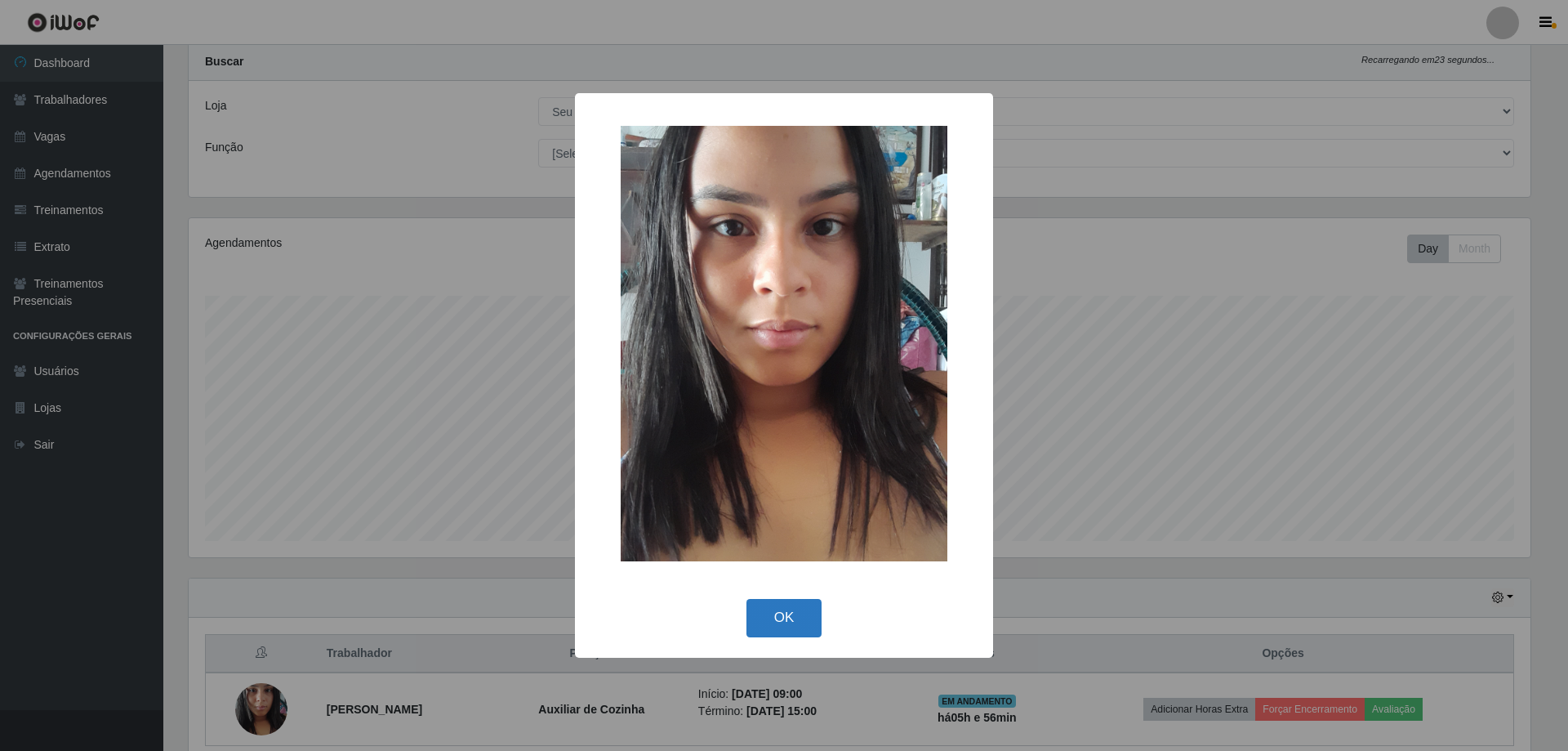
click at [791, 621] on button "OK" at bounding box center [784, 619] width 76 height 39
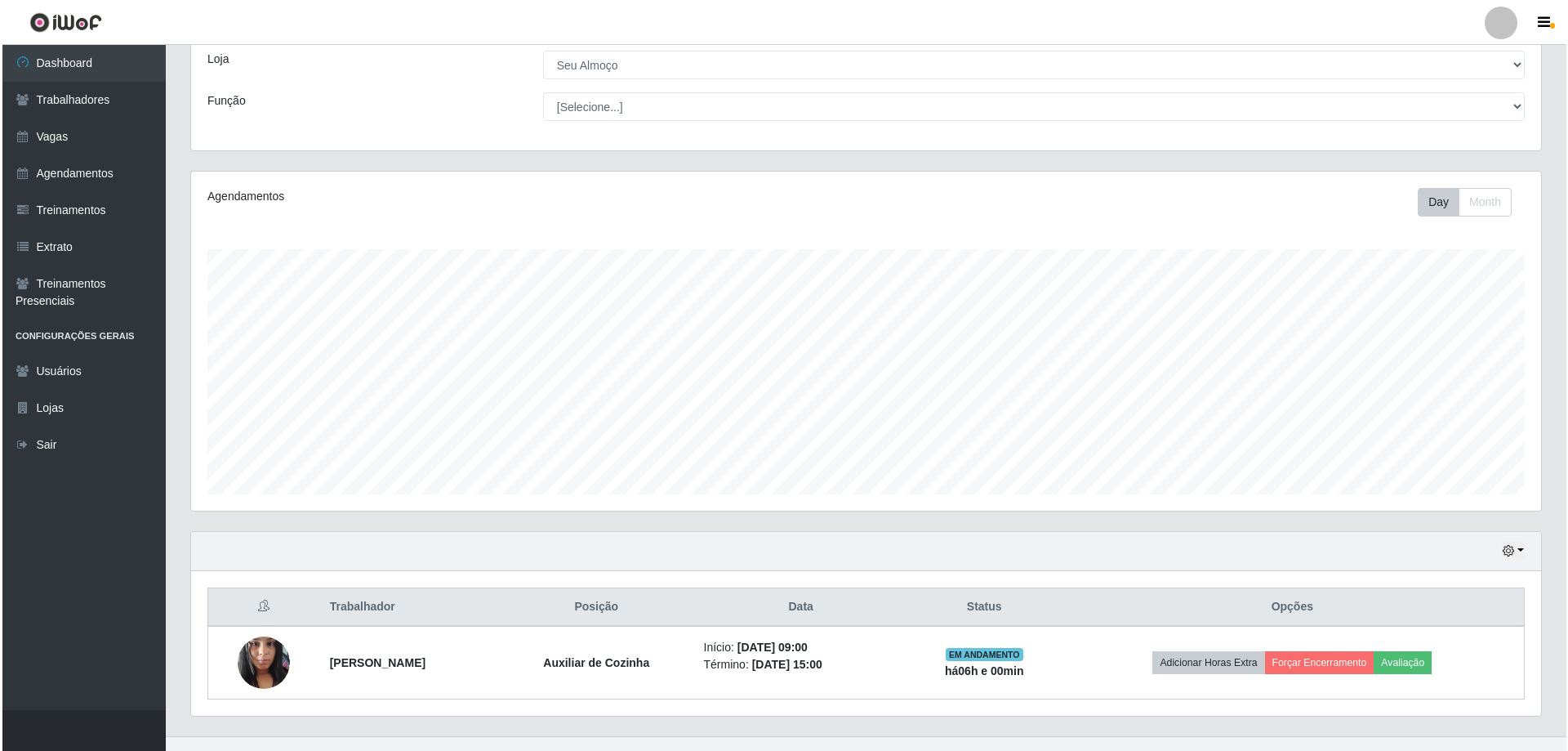
scroll to position [116, 0]
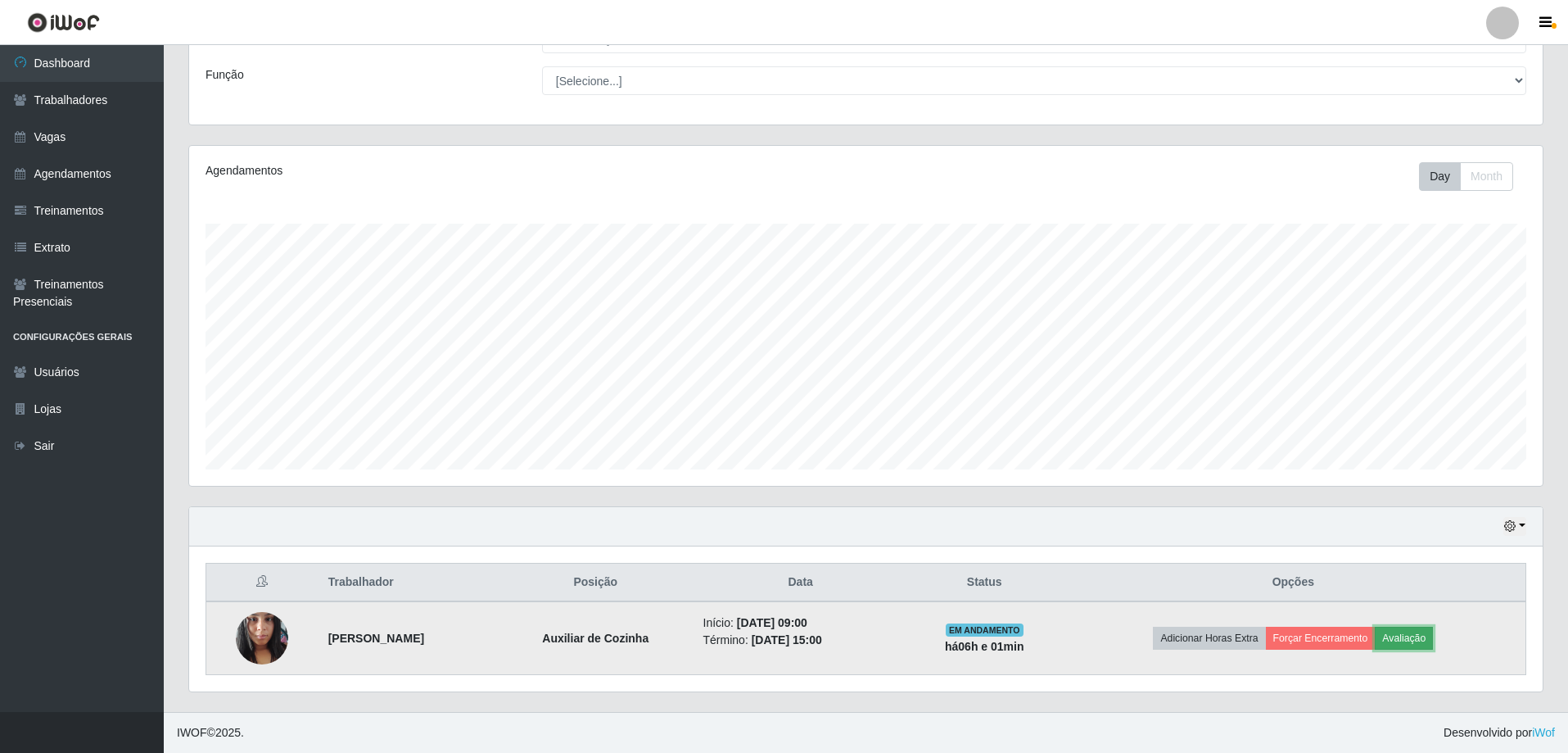
click at [1432, 642] on button "Avaliação" at bounding box center [1403, 639] width 58 height 23
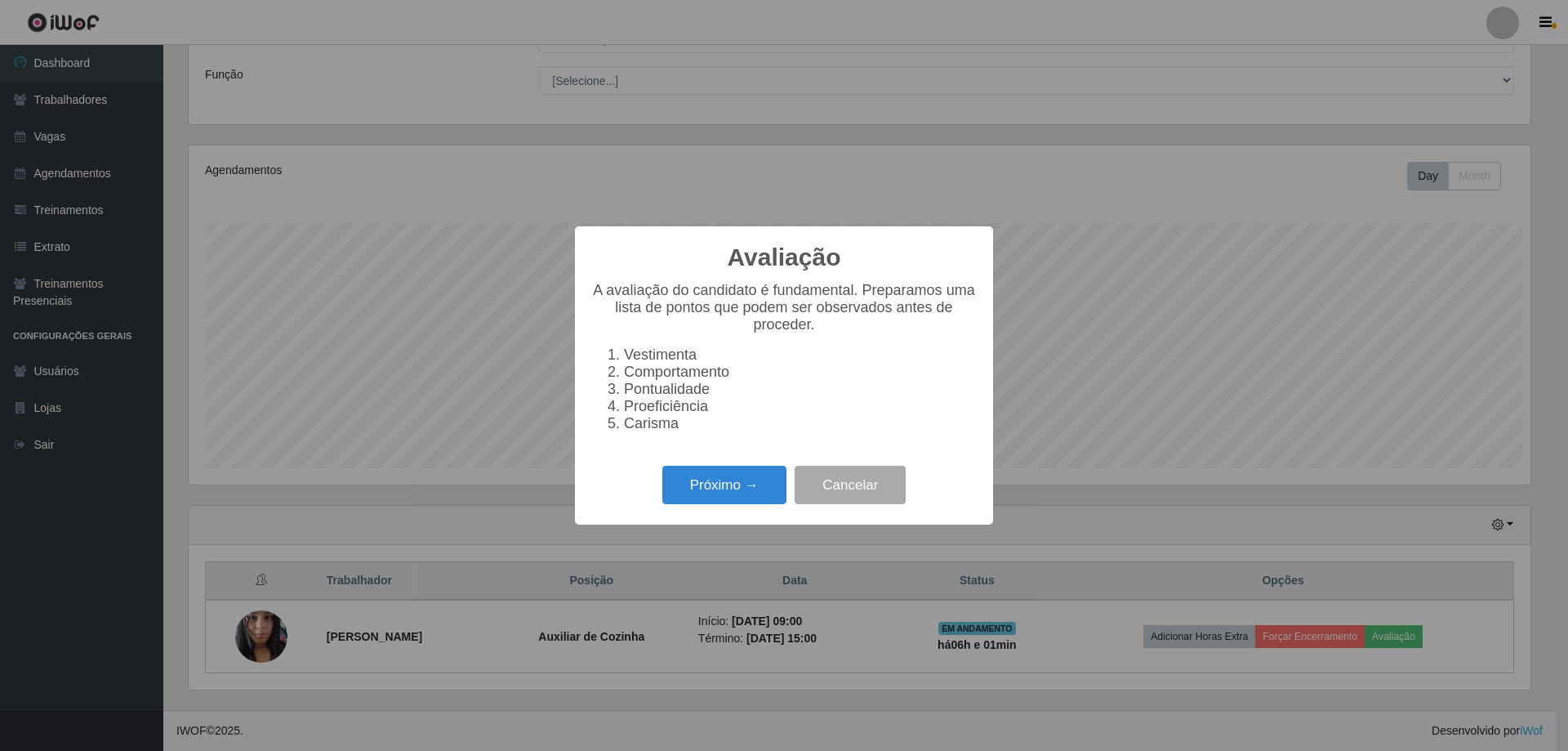
scroll to position [339, 1342]
click at [758, 492] on button "Próximo →" at bounding box center [725, 485] width 124 height 39
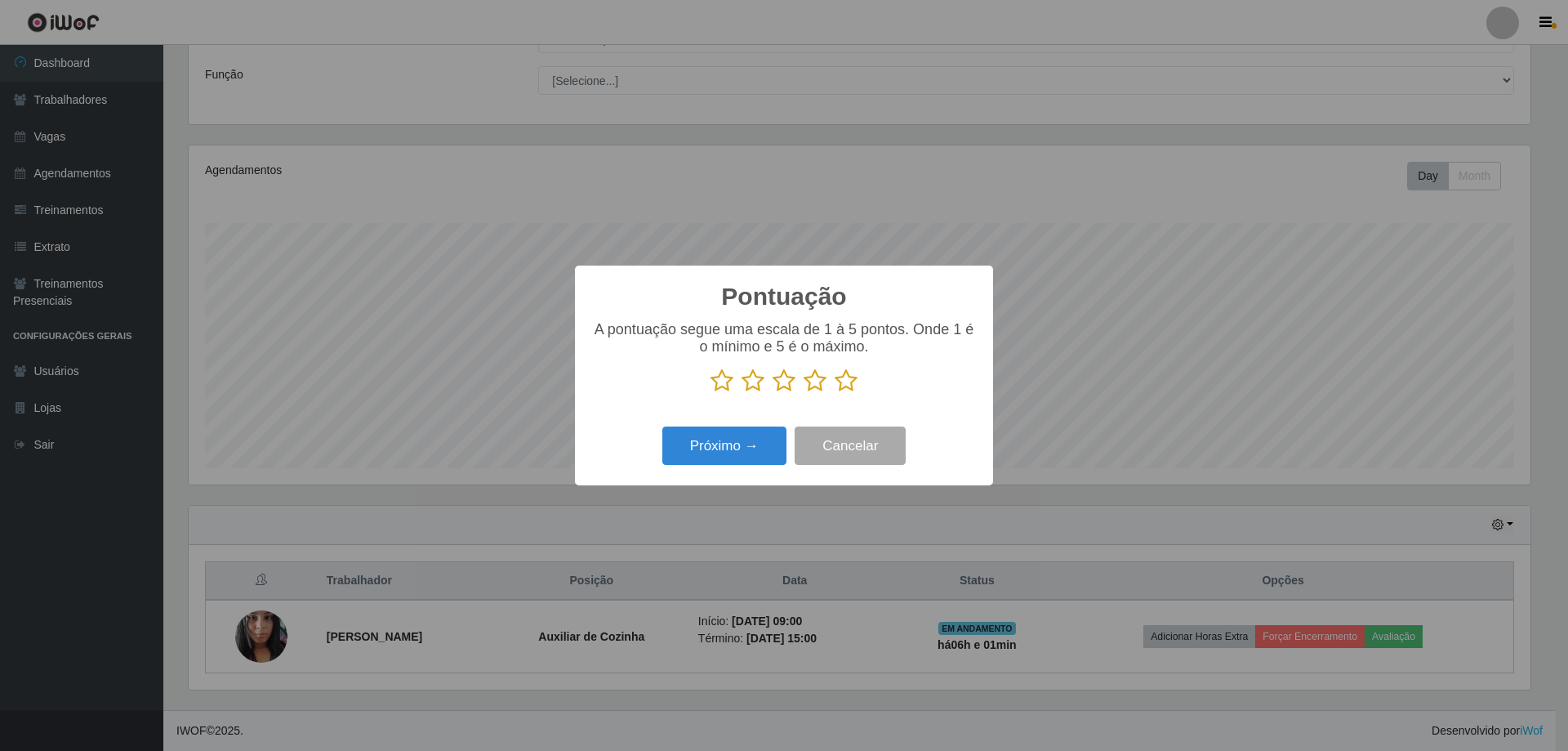
scroll to position [816743, 815379]
click at [844, 372] on icon at bounding box center [846, 380] width 23 height 24
click at [835, 393] on input "radio" at bounding box center [835, 393] width 0 height 0
click at [710, 462] on button "Próximo →" at bounding box center [725, 446] width 124 height 39
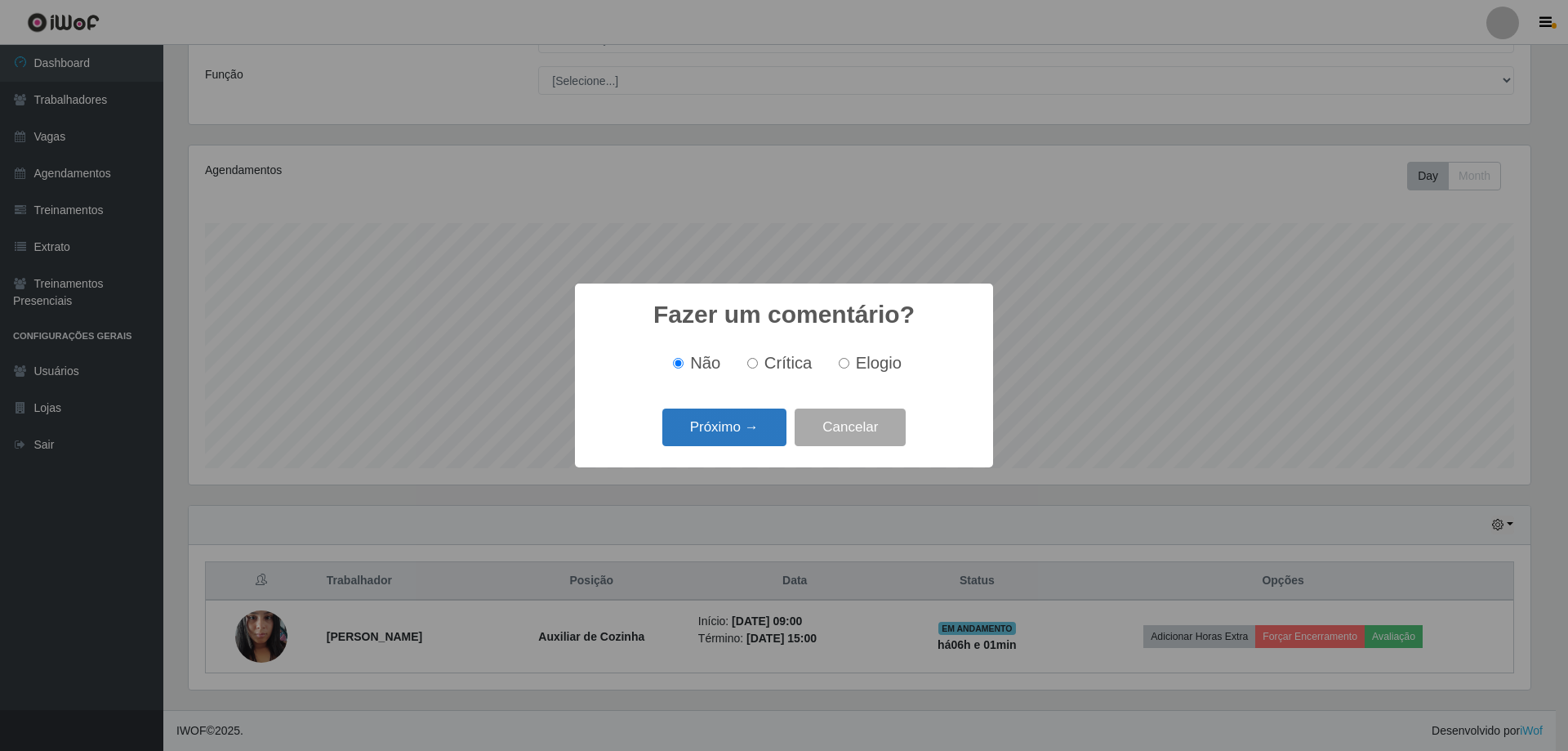
click at [751, 426] on button "Próximo →" at bounding box center [725, 428] width 124 height 39
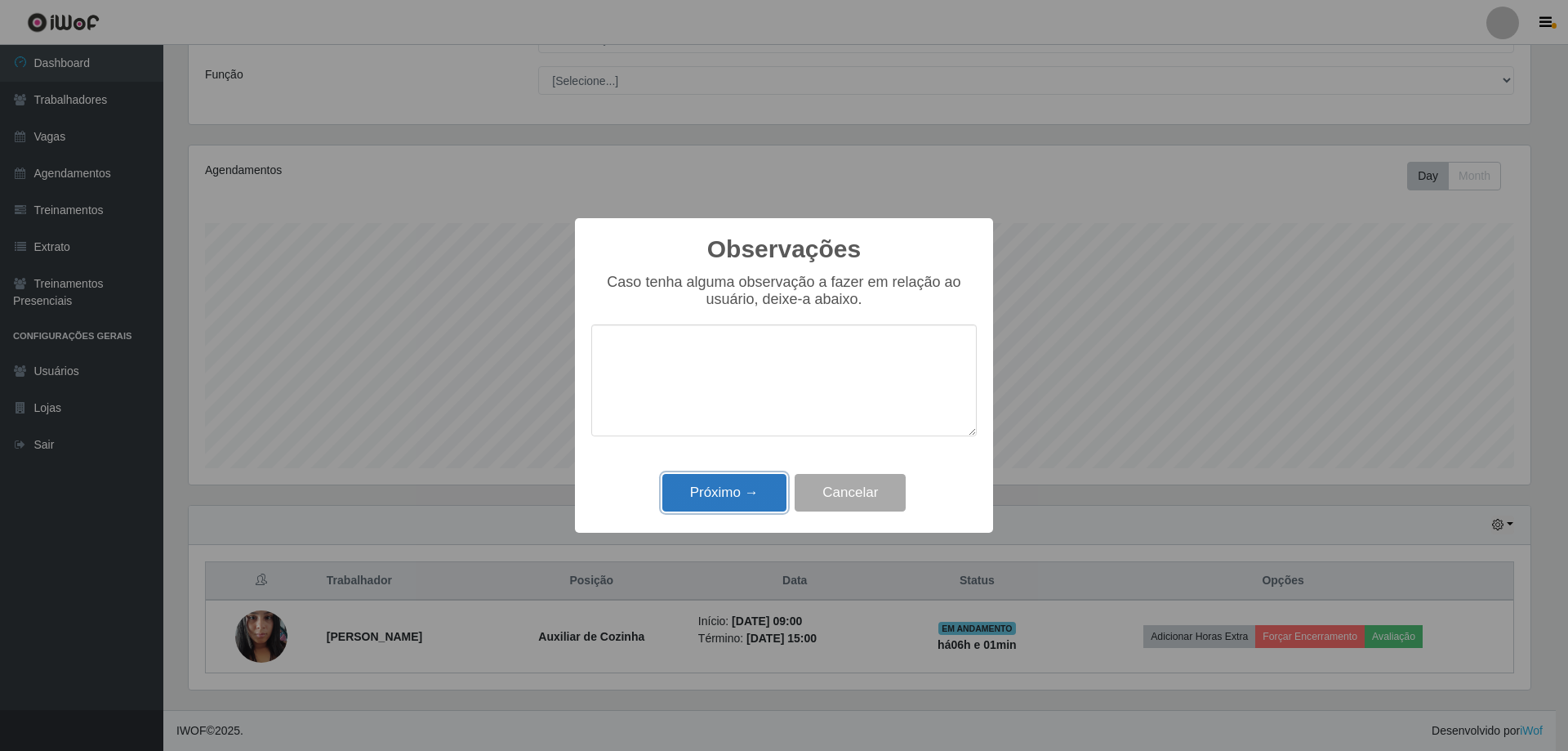
click at [751, 492] on button "Próximo →" at bounding box center [725, 493] width 124 height 39
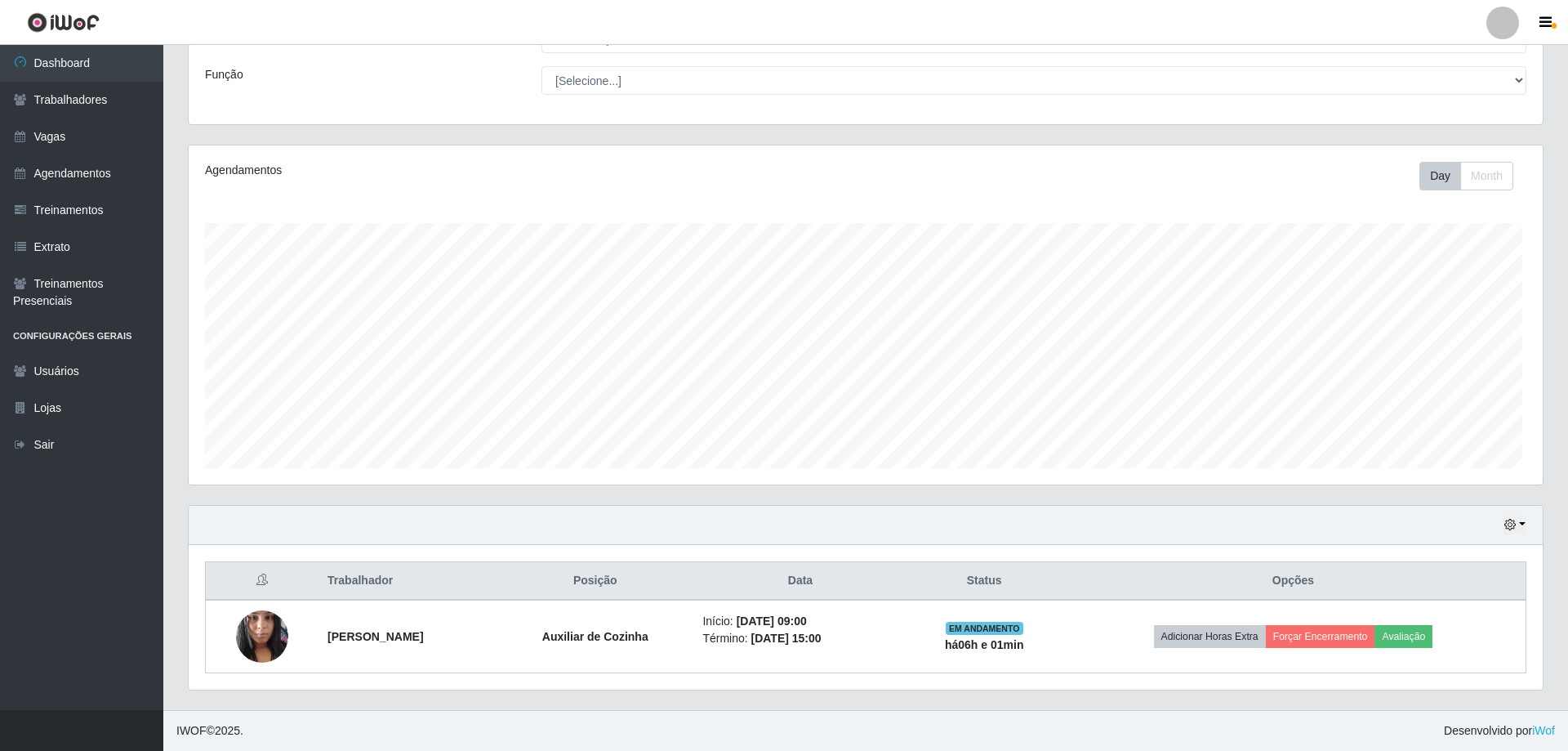
scroll to position [339, 1350]
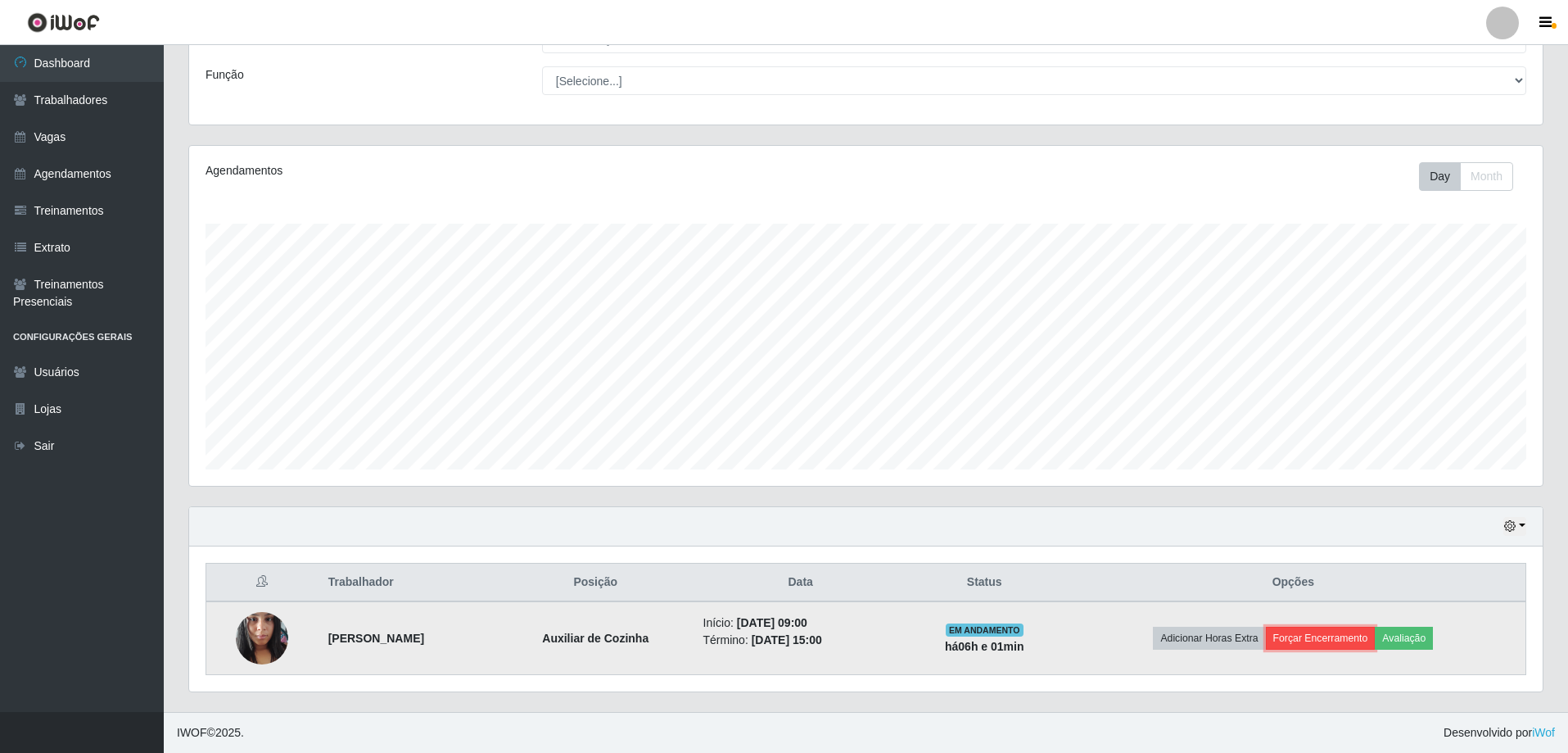
click at [1337, 637] on button "Forçar Encerramento" at bounding box center [1320, 639] width 109 height 23
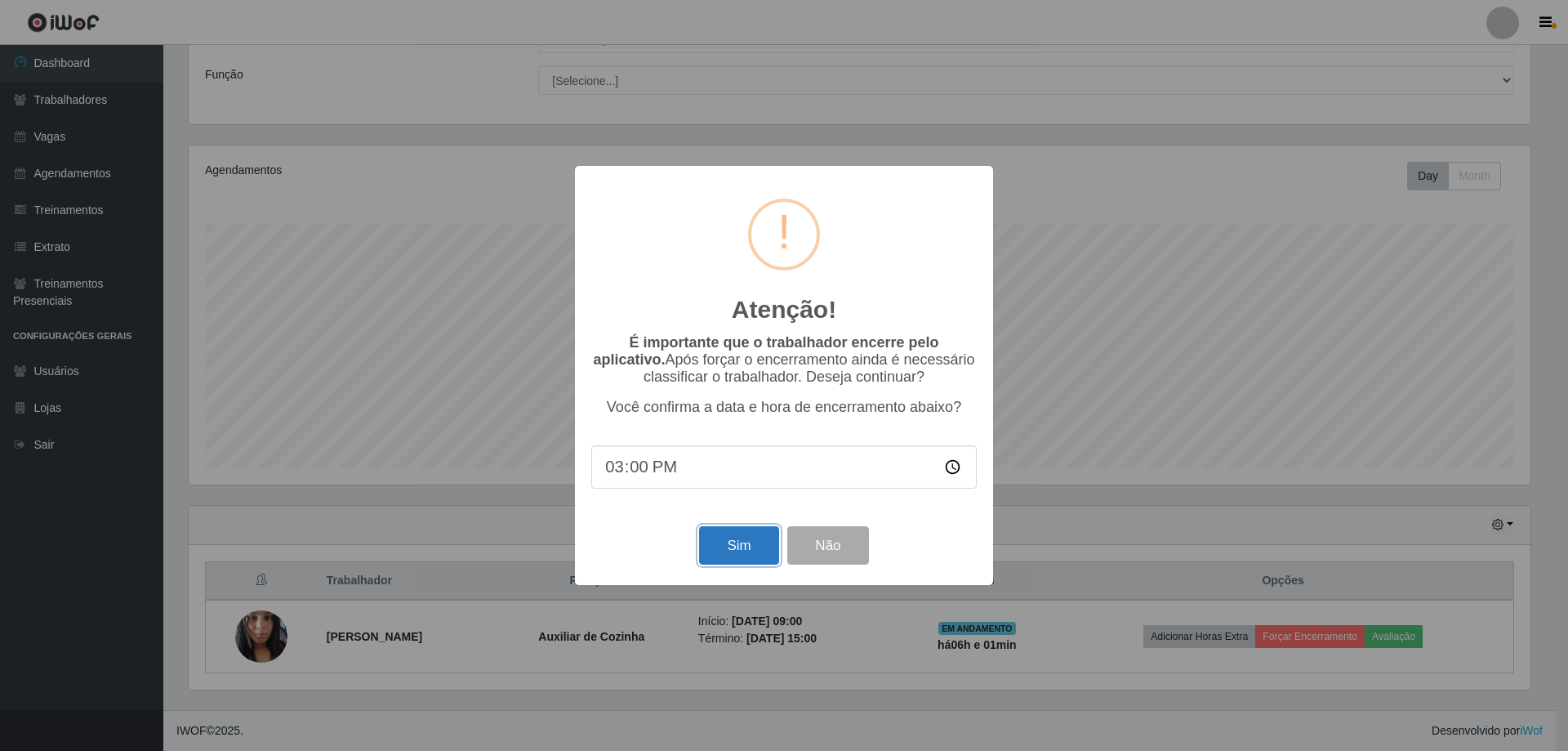
click at [747, 552] on button "Sim" at bounding box center [739, 545] width 79 height 39
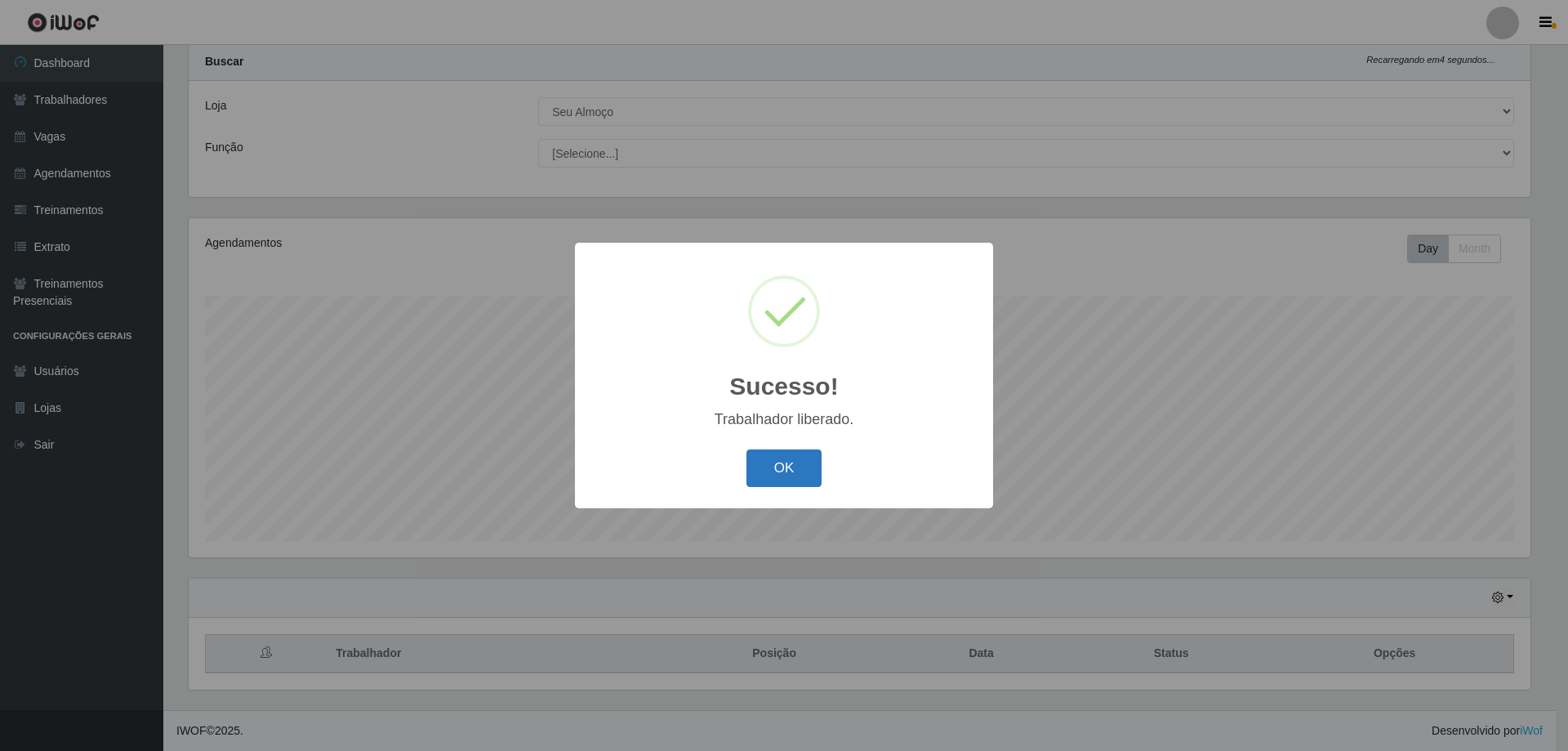
click at [763, 478] on button "OK" at bounding box center [784, 469] width 76 height 39
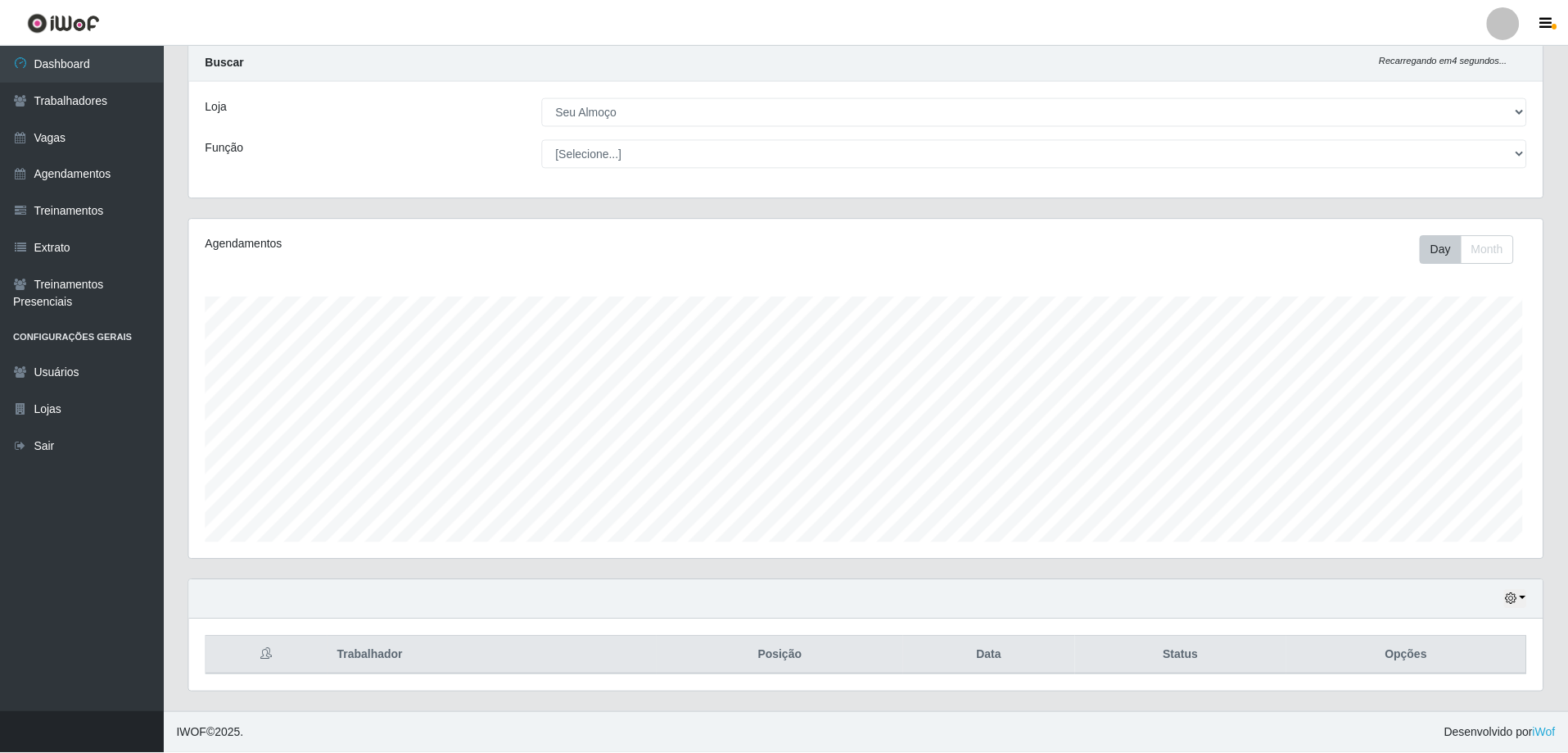
scroll to position [340, 1353]
